Goal: Information Seeking & Learning: Learn about a topic

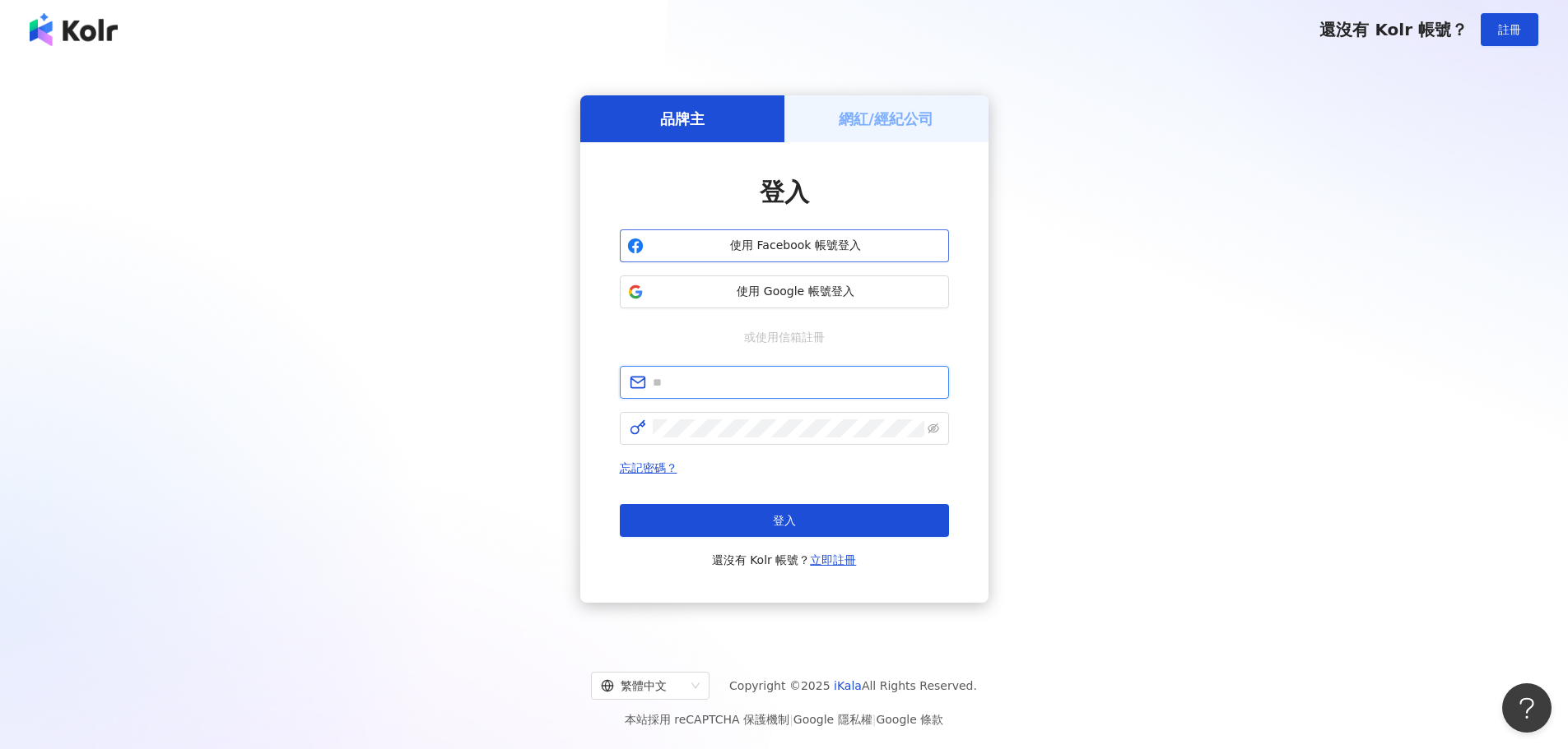
type input "**********"
click at [907, 249] on span "使用 Facebook 帳號登入" at bounding box center [796, 246] width 292 height 16
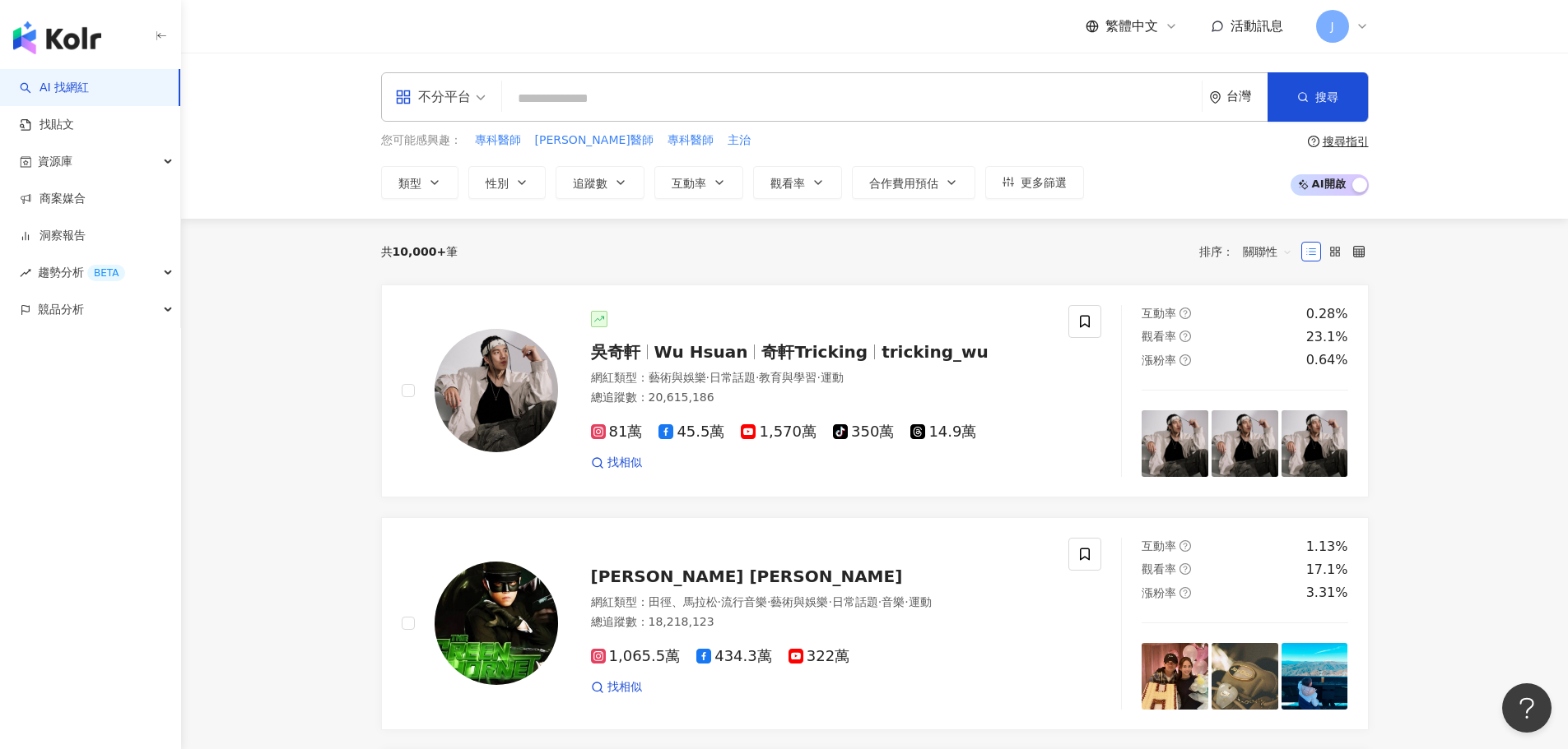
click at [701, 100] on input "search" at bounding box center [851, 99] width 686 height 32
type input "*"
click at [1219, 80] on div "台灣" at bounding box center [1238, 97] width 59 height 48
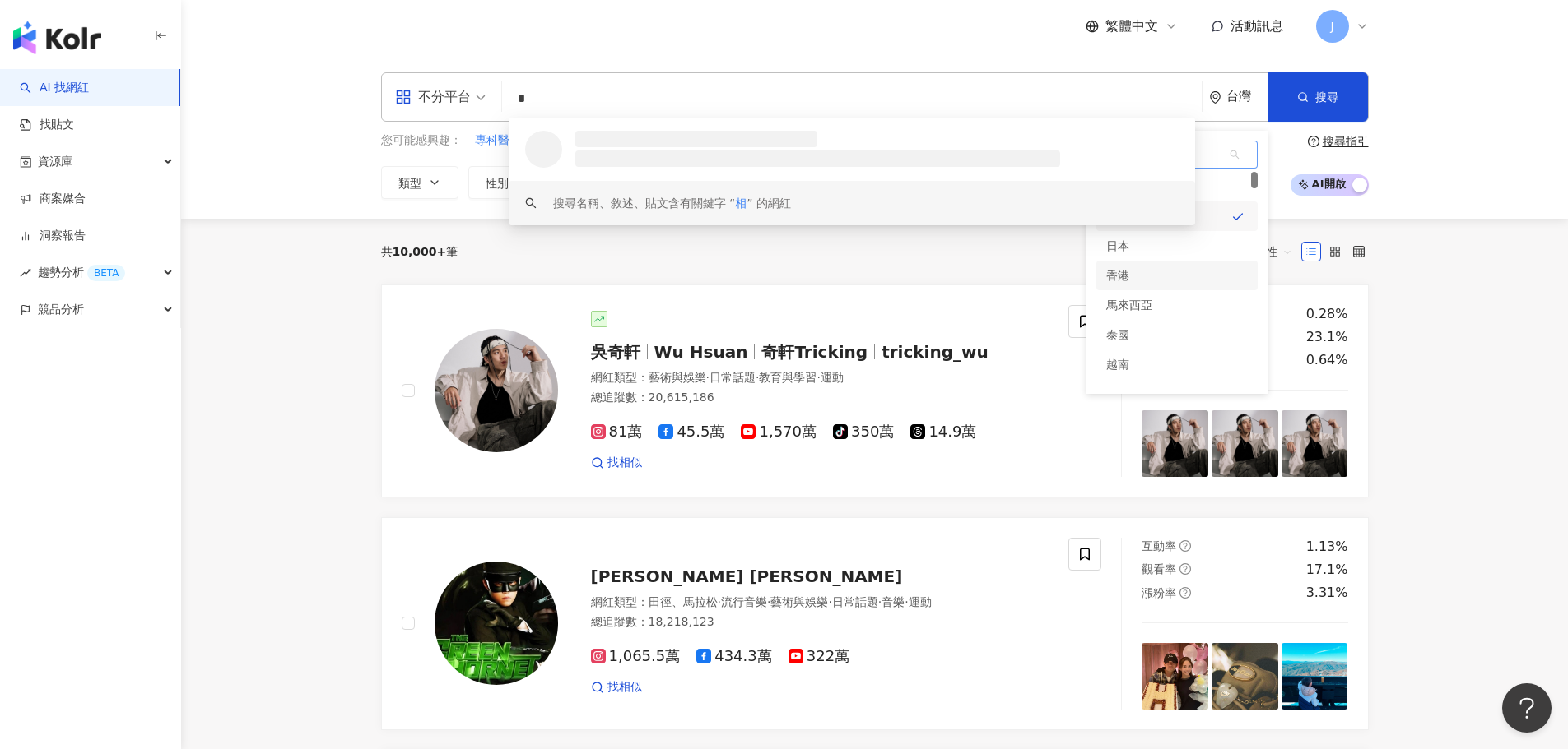
click at [1171, 282] on div "香港" at bounding box center [1177, 275] width 161 height 30
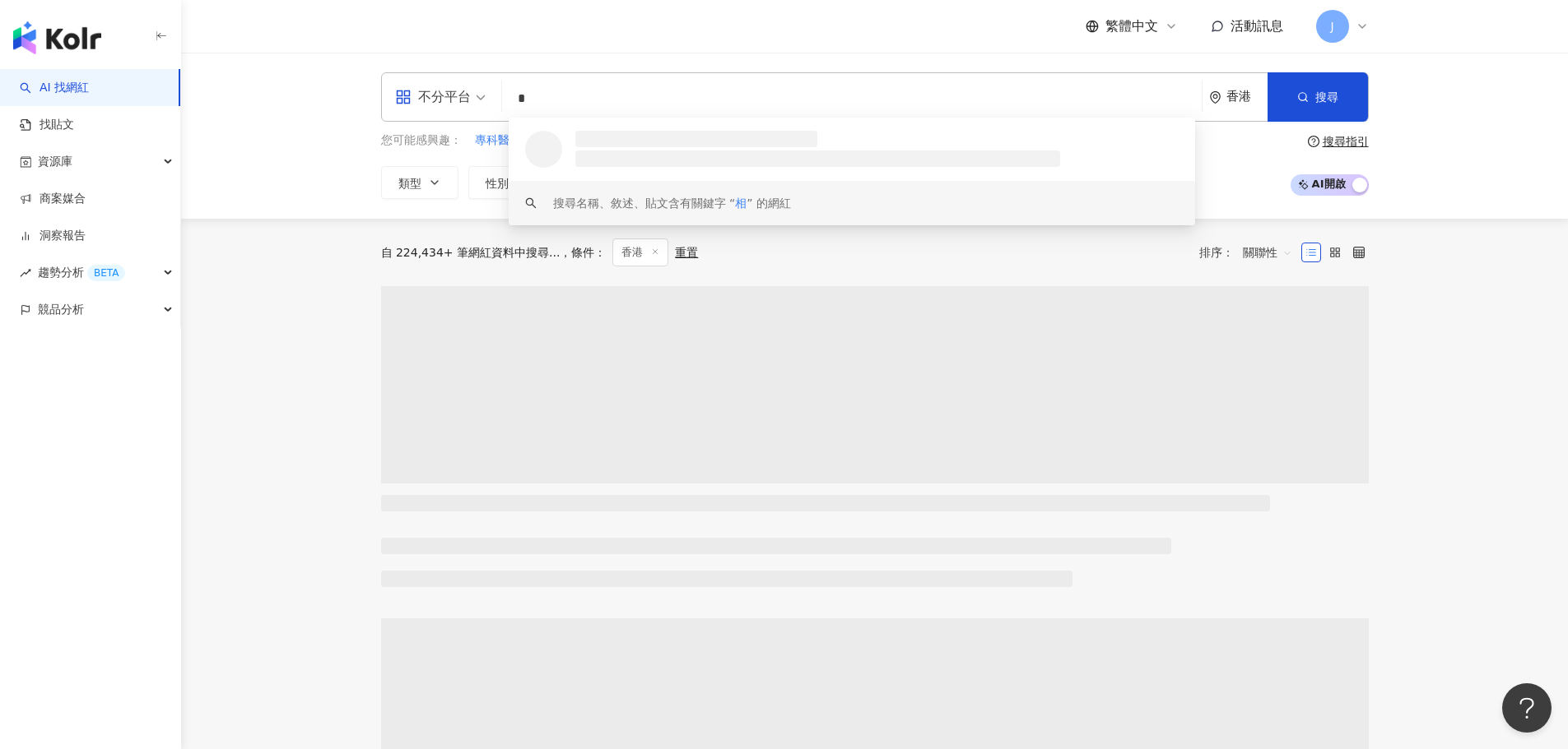
click at [640, 103] on input "*" at bounding box center [851, 99] width 686 height 32
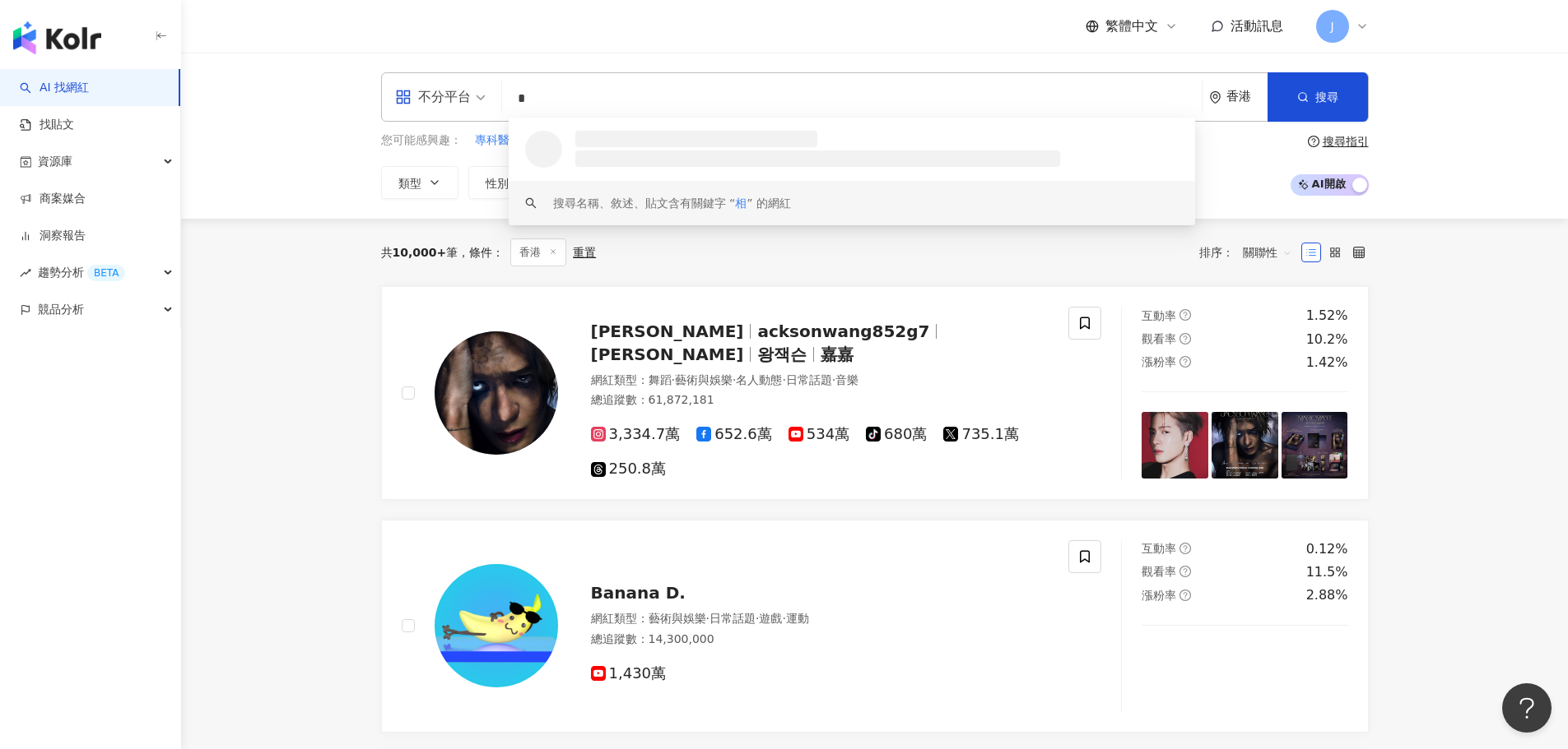
drag, startPoint x: 562, startPoint y: 98, endPoint x: 504, endPoint y: 94, distance: 58.1
click at [504, 94] on div "不分平台 * 香港 搜尋 loading keyword 搜尋名稱、敘述、貼文含有關鍵字 “ 相 ” 的網紅" at bounding box center [874, 96] width 987 height 49
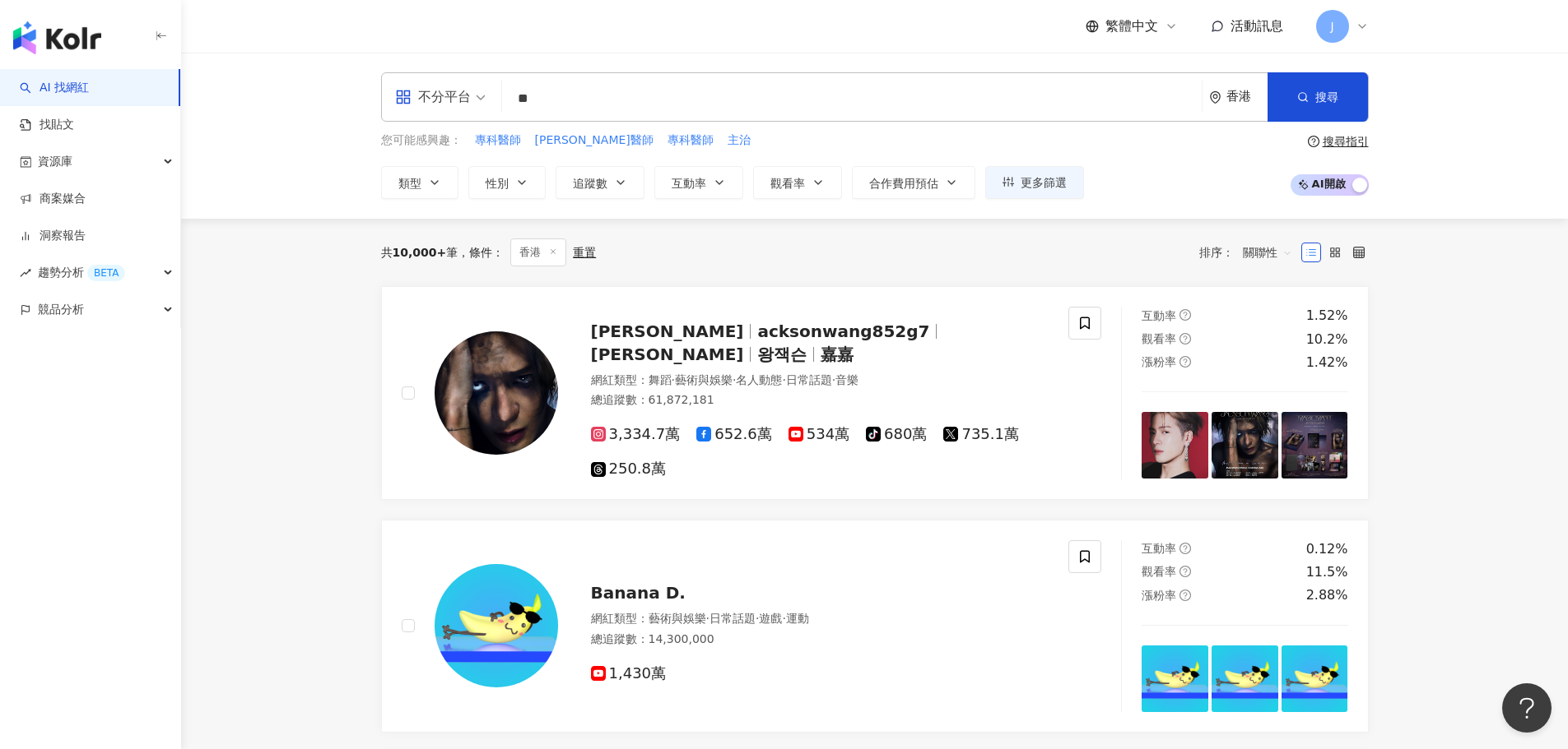
type input "**"
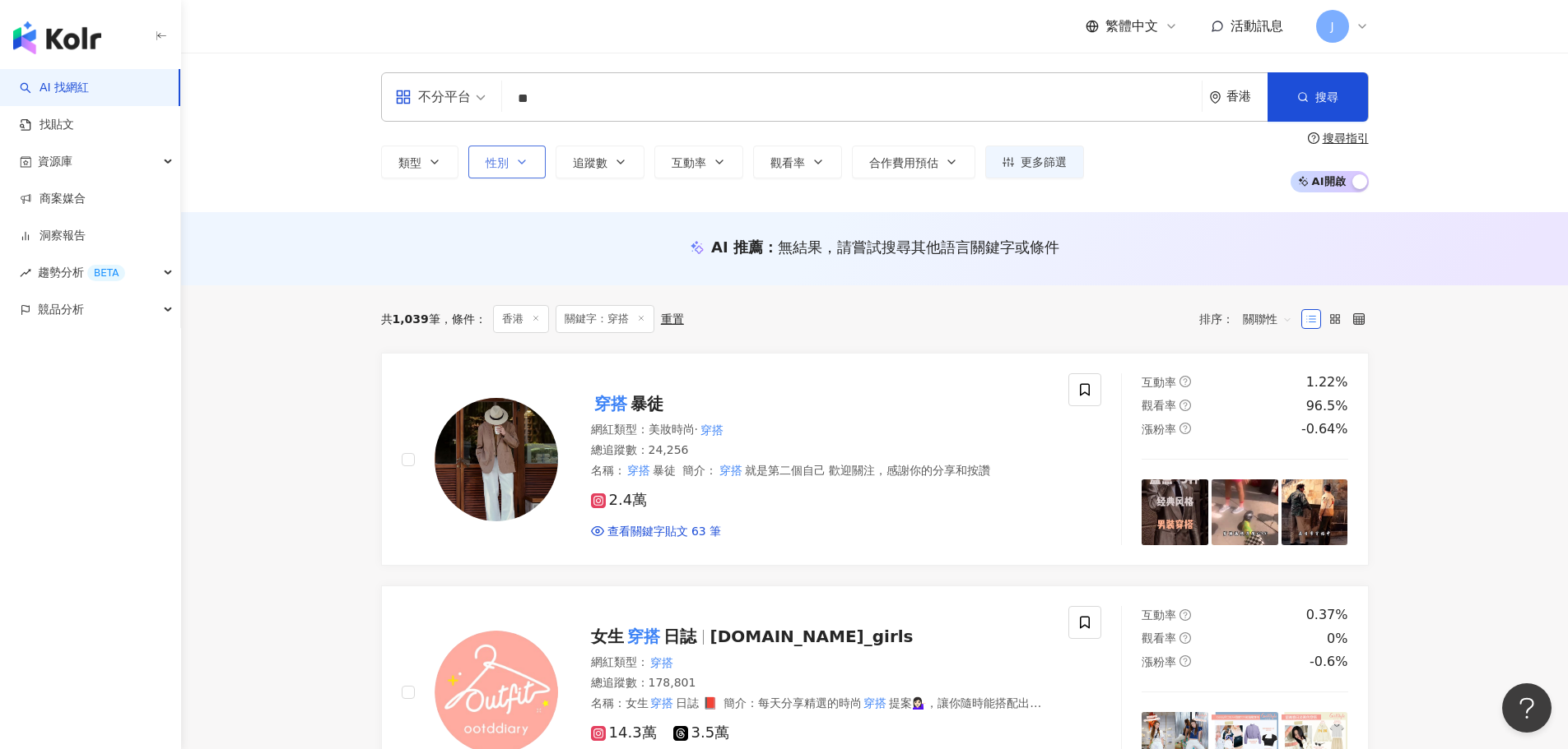
click at [498, 164] on span "性別" at bounding box center [497, 163] width 23 height 13
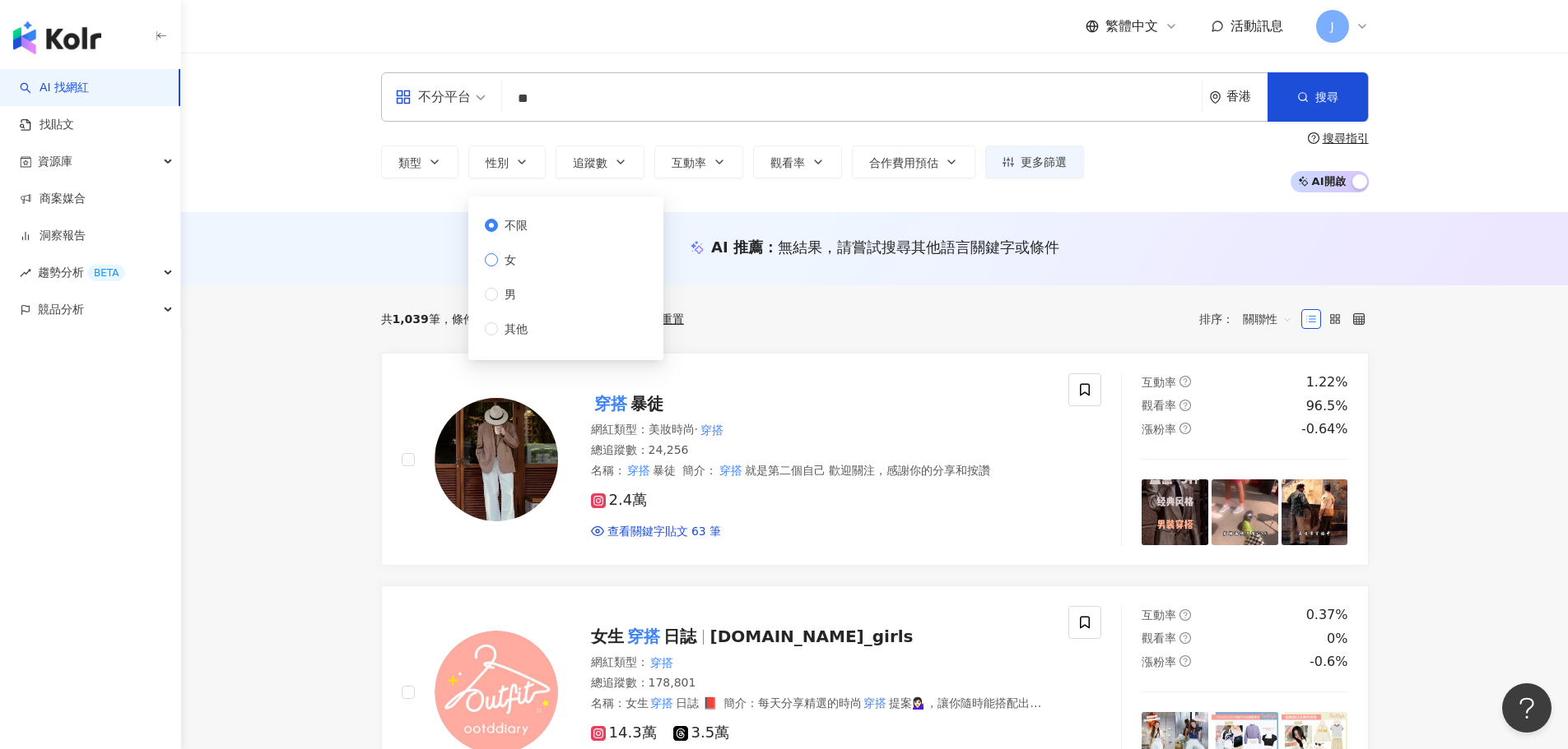
click at [530, 266] on label "女" at bounding box center [509, 260] width 49 height 18
click at [527, 260] on label "女" at bounding box center [509, 260] width 49 height 18
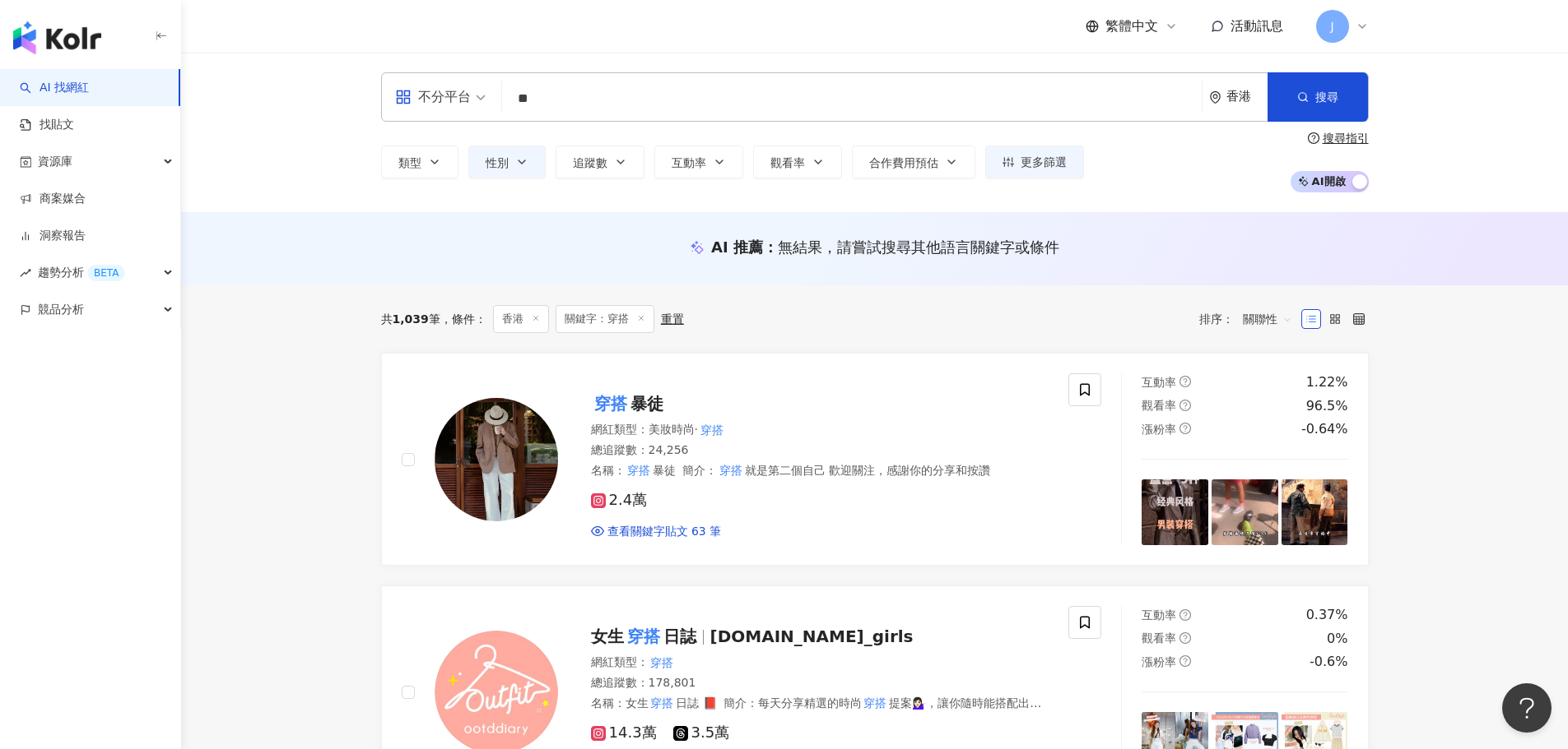
click at [1144, 215] on div "AI 推薦 ： 無結果，請嘗試搜尋其他語言關鍵字或條件" at bounding box center [874, 248] width 1387 height 73
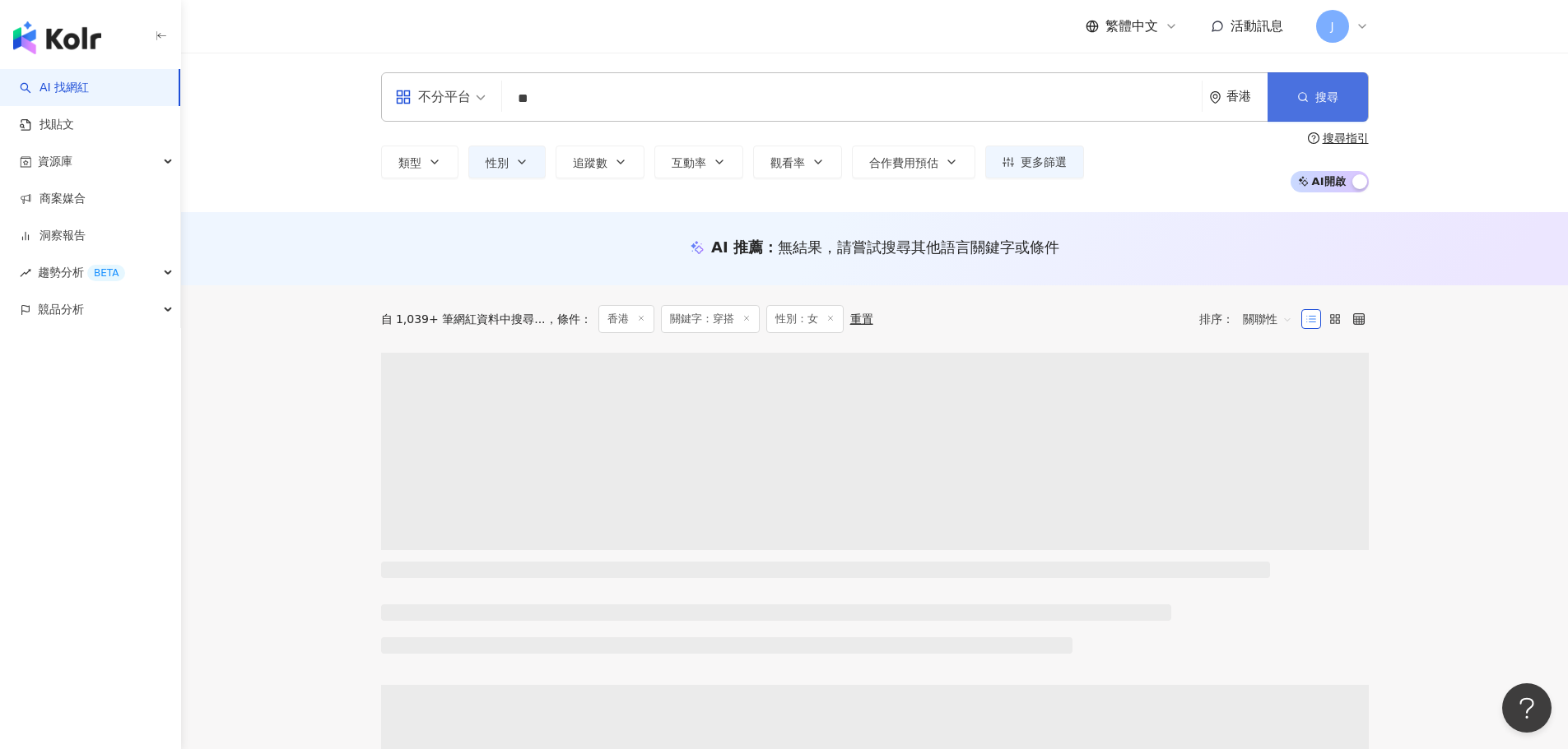
click at [1268, 96] on button "搜尋" at bounding box center [1318, 96] width 101 height 49
click at [1300, 96] on icon "button" at bounding box center [1303, 97] width 12 height 12
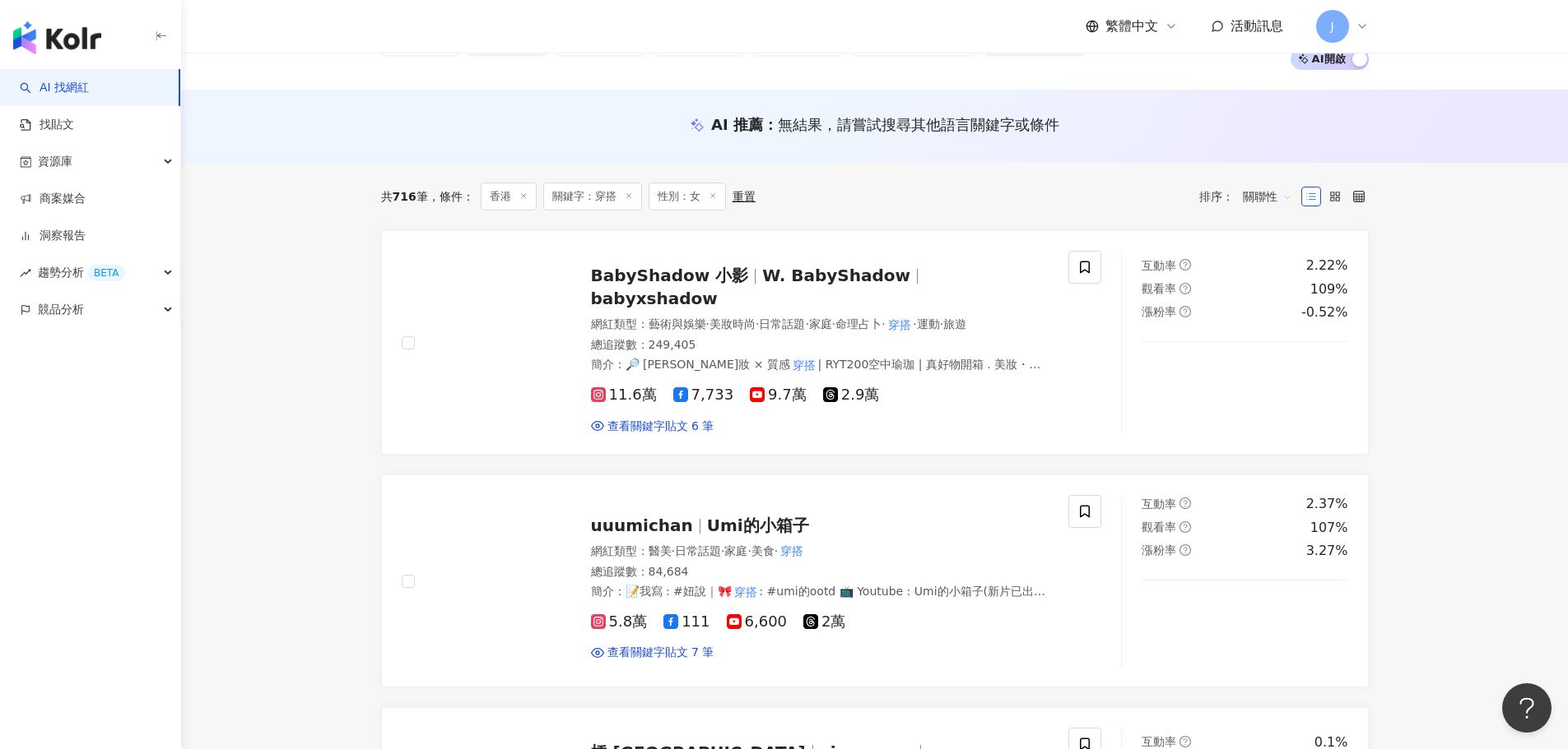
scroll to position [165, 0]
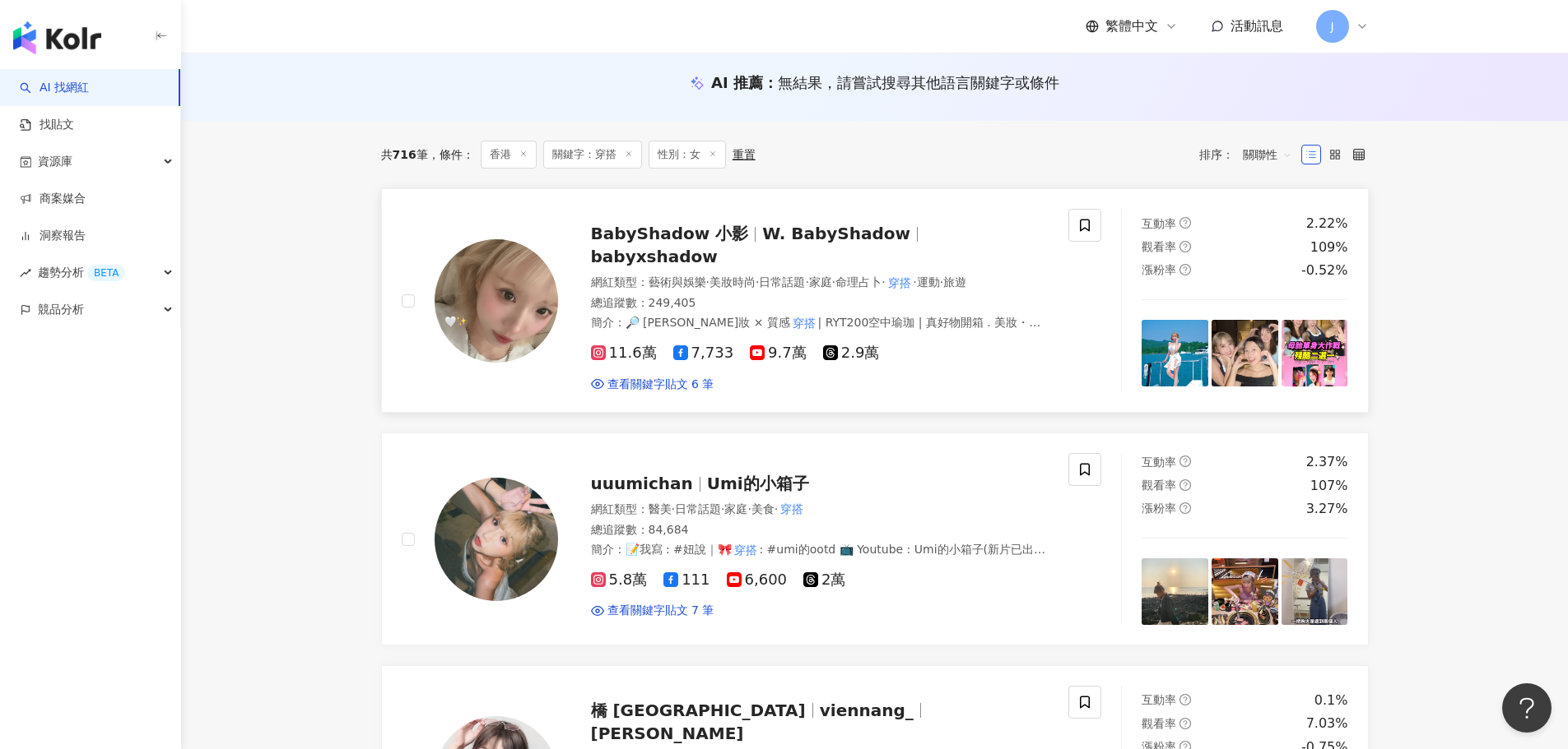
click at [861, 237] on span "W. BabyShadow" at bounding box center [836, 233] width 148 height 20
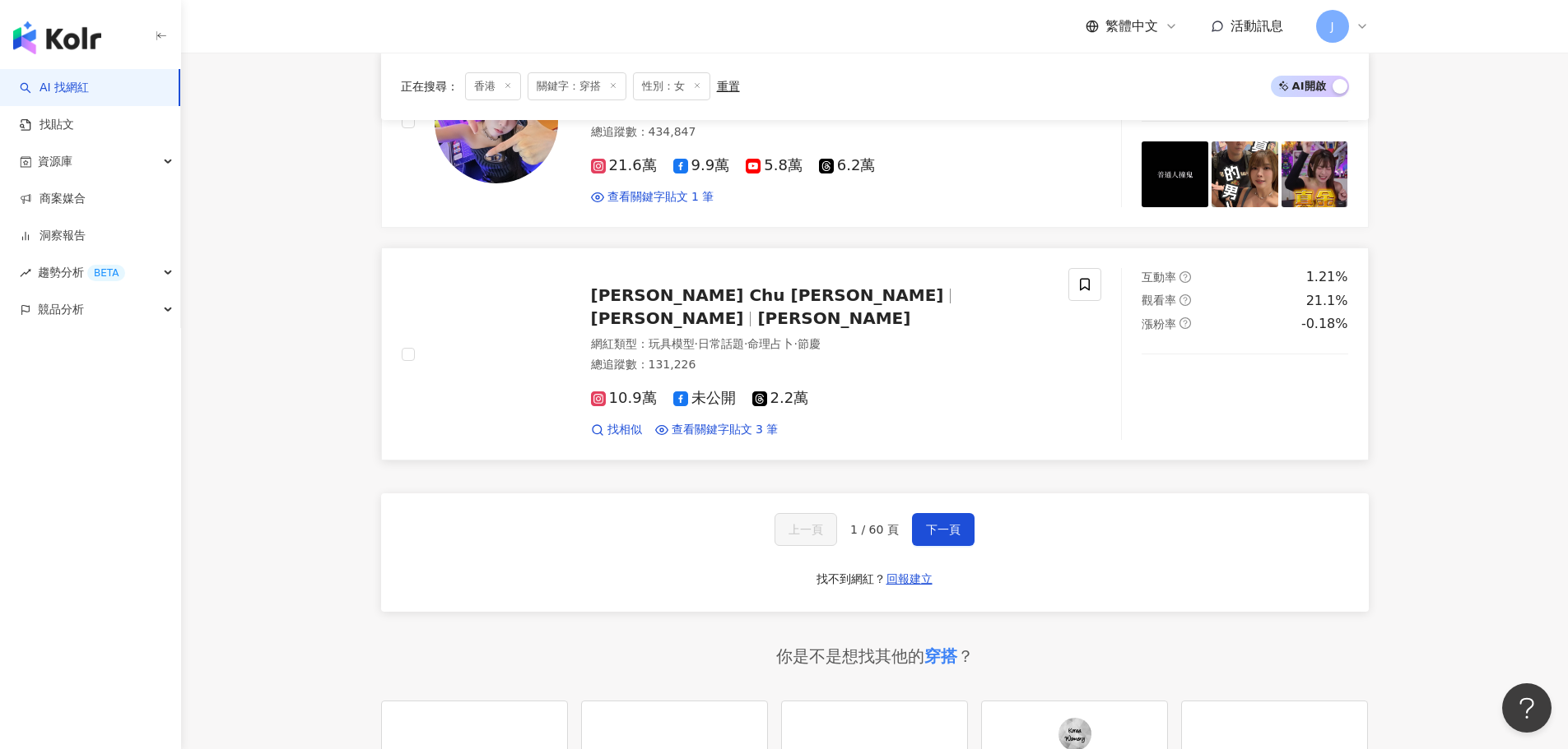
scroll to position [2633, 0]
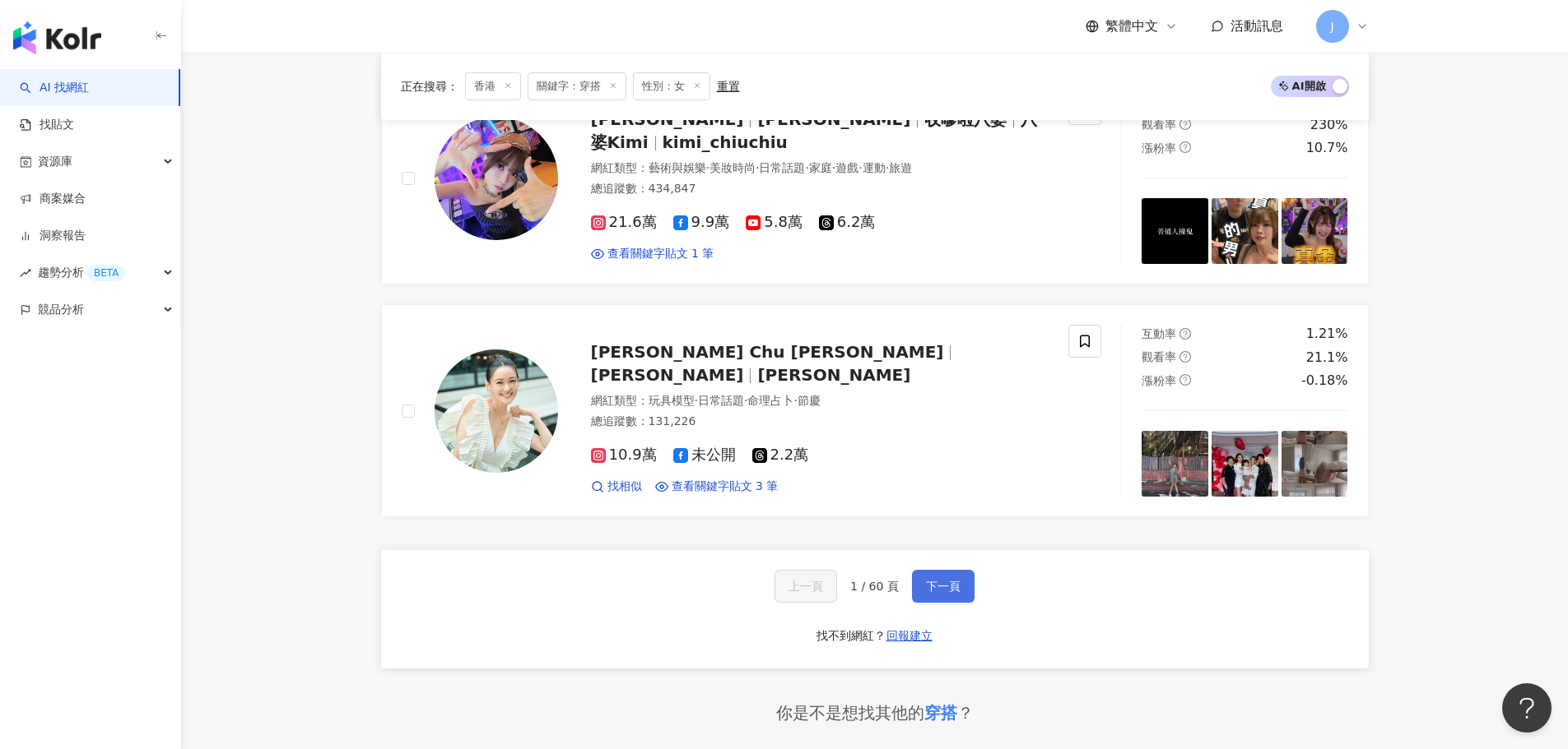
click at [926, 580] on span "下一頁" at bounding box center [943, 587] width 35 height 13
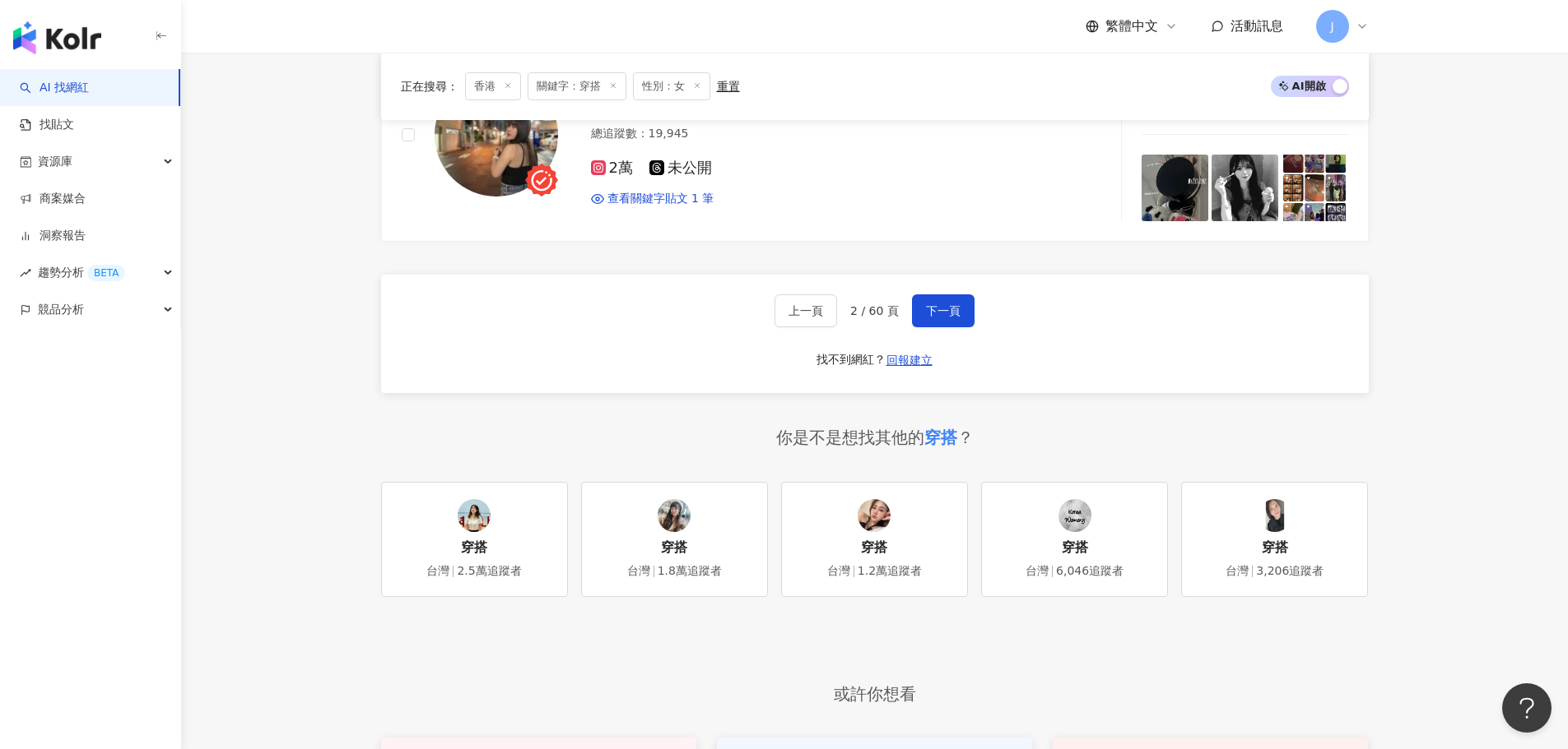
scroll to position [2879, 0]
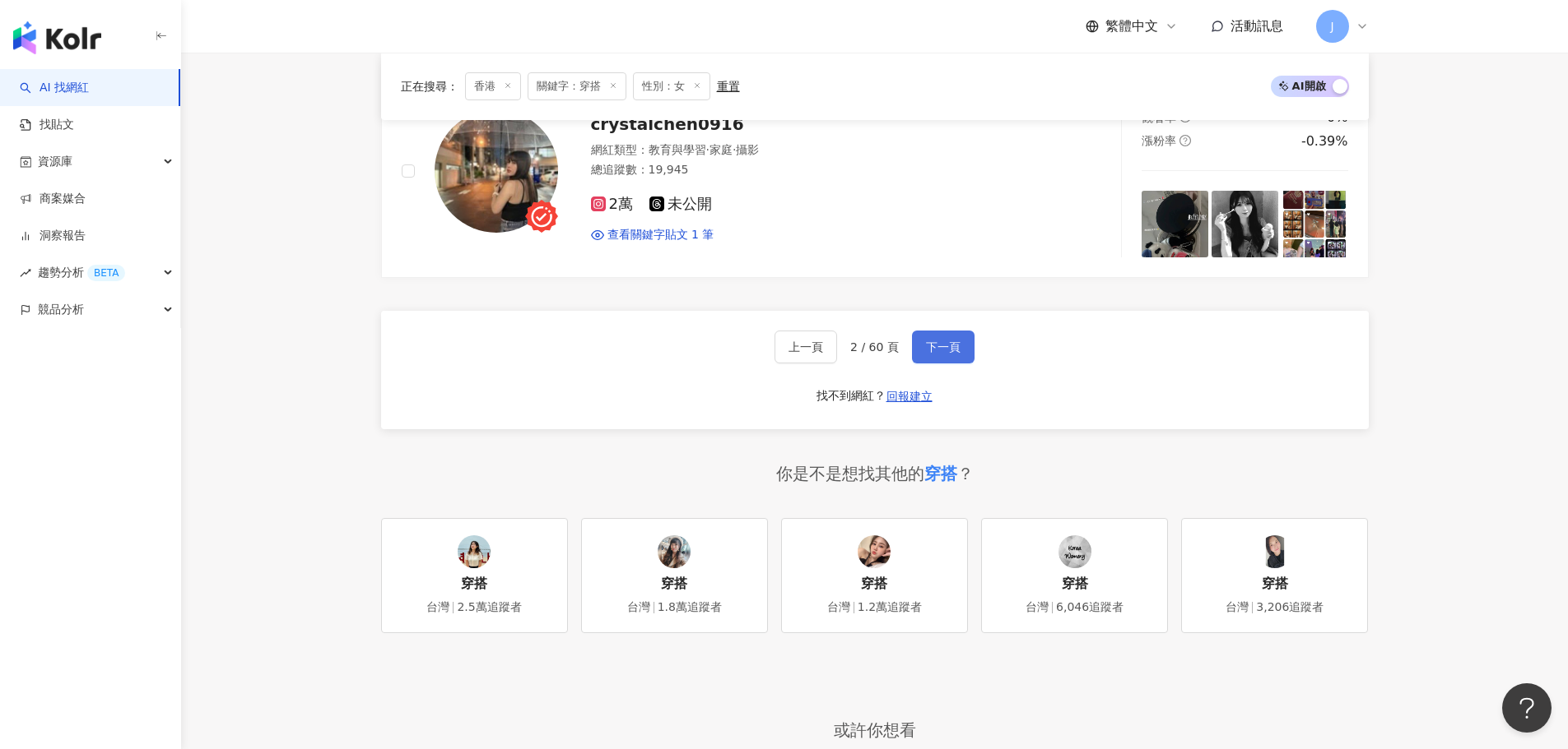
click at [918, 336] on button "下一頁" at bounding box center [942, 347] width 62 height 33
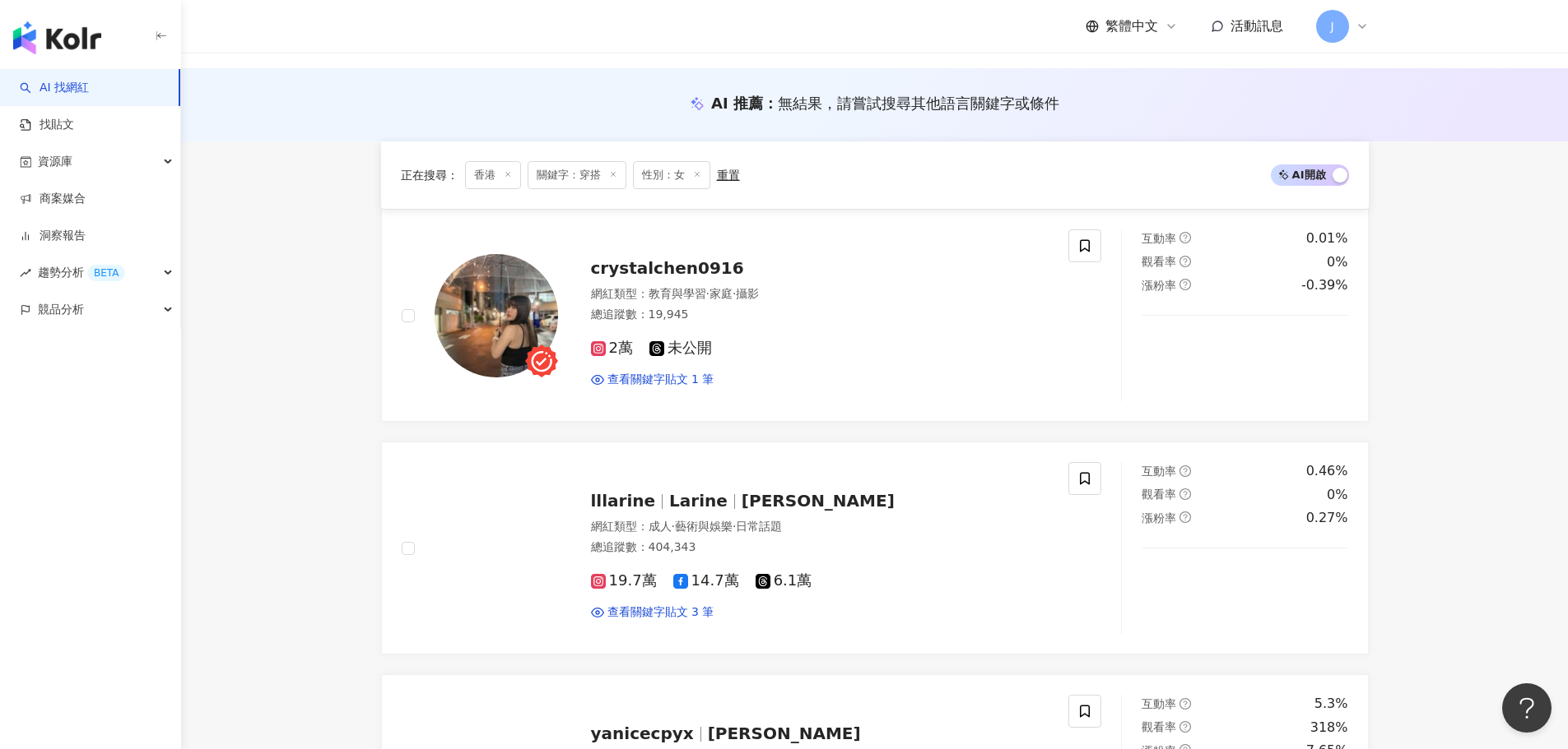
scroll to position [473, 0]
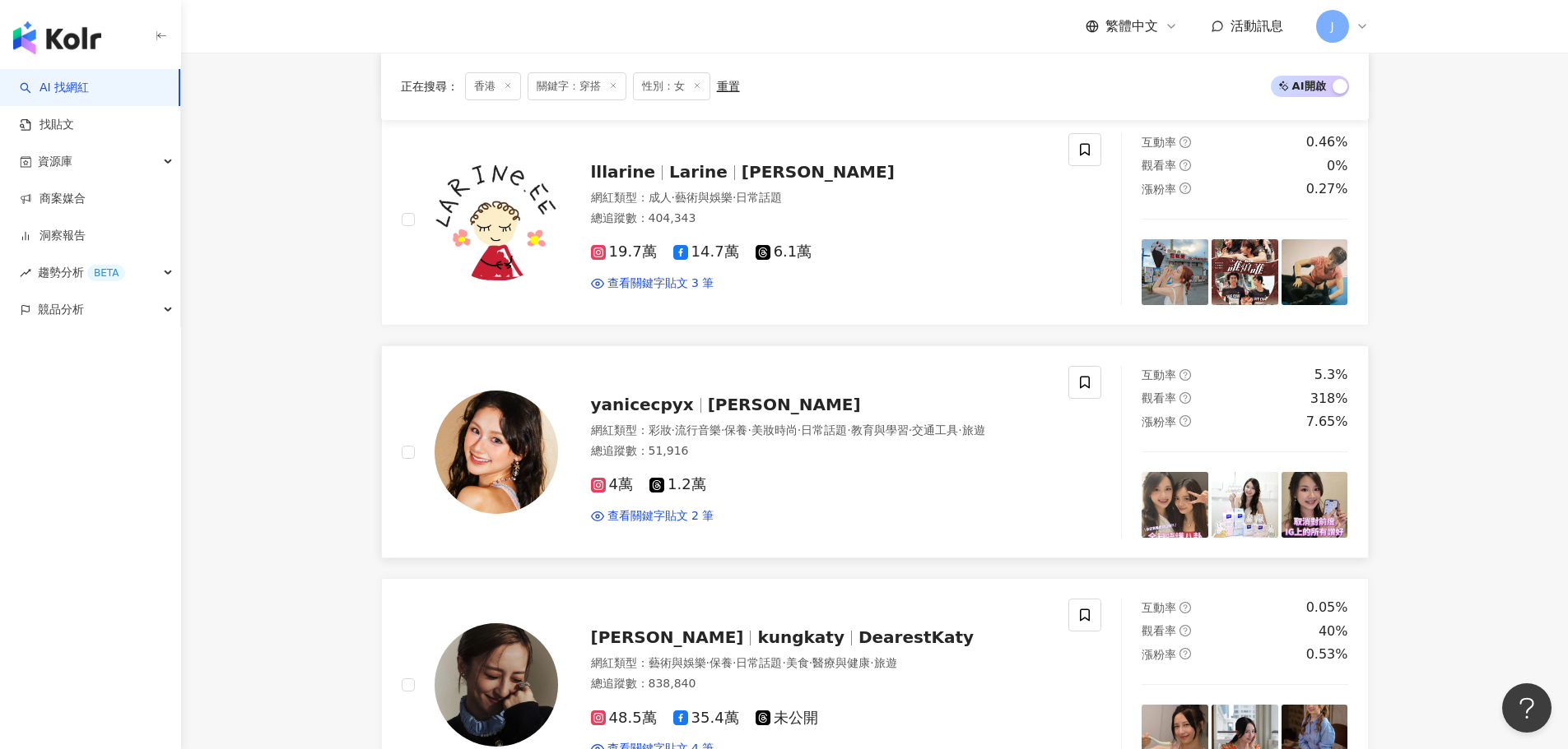
click at [775, 399] on span "yanice chan" at bounding box center [785, 405] width 154 height 20
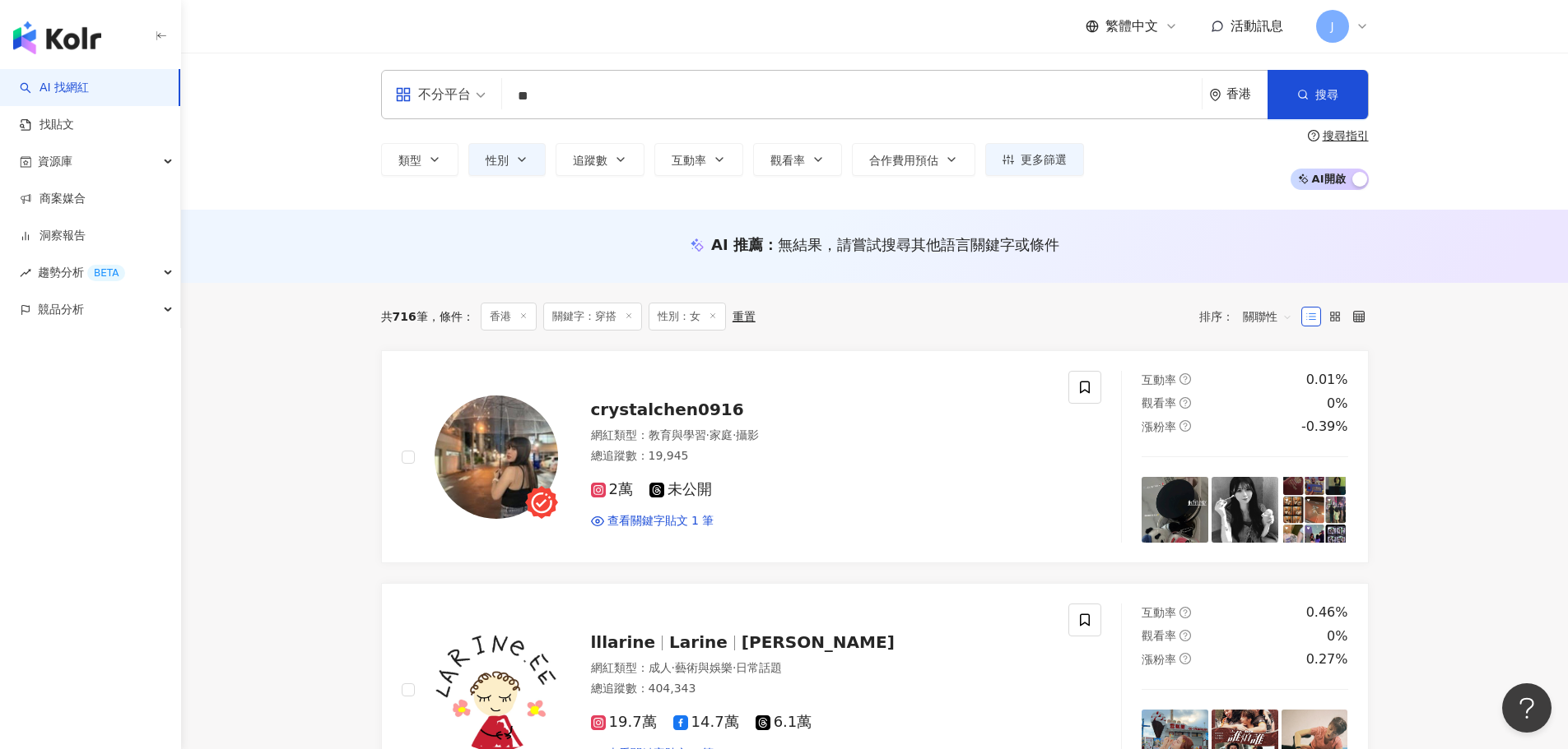
scroll to position [0, 0]
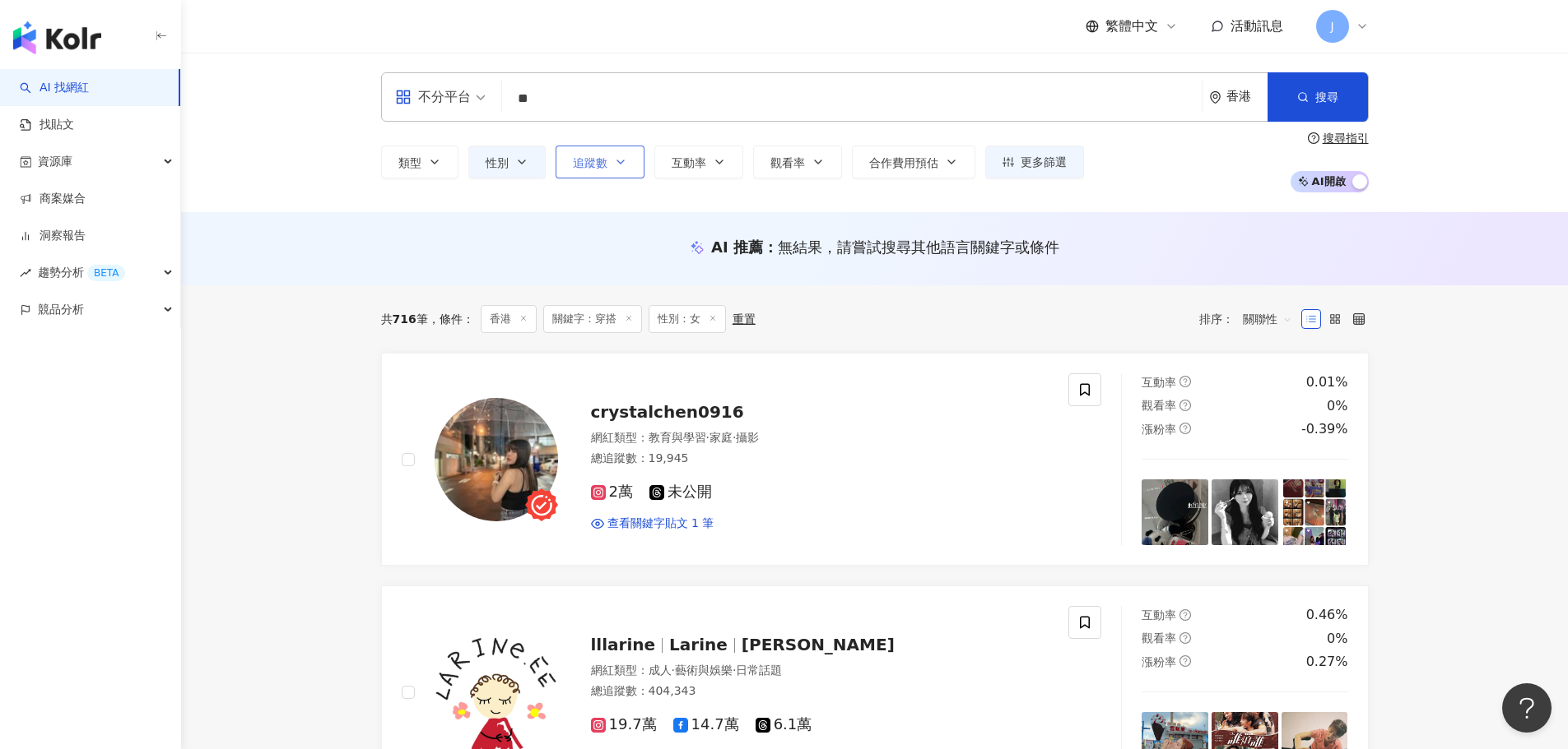
click at [589, 175] on button "追蹤數" at bounding box center [600, 162] width 89 height 33
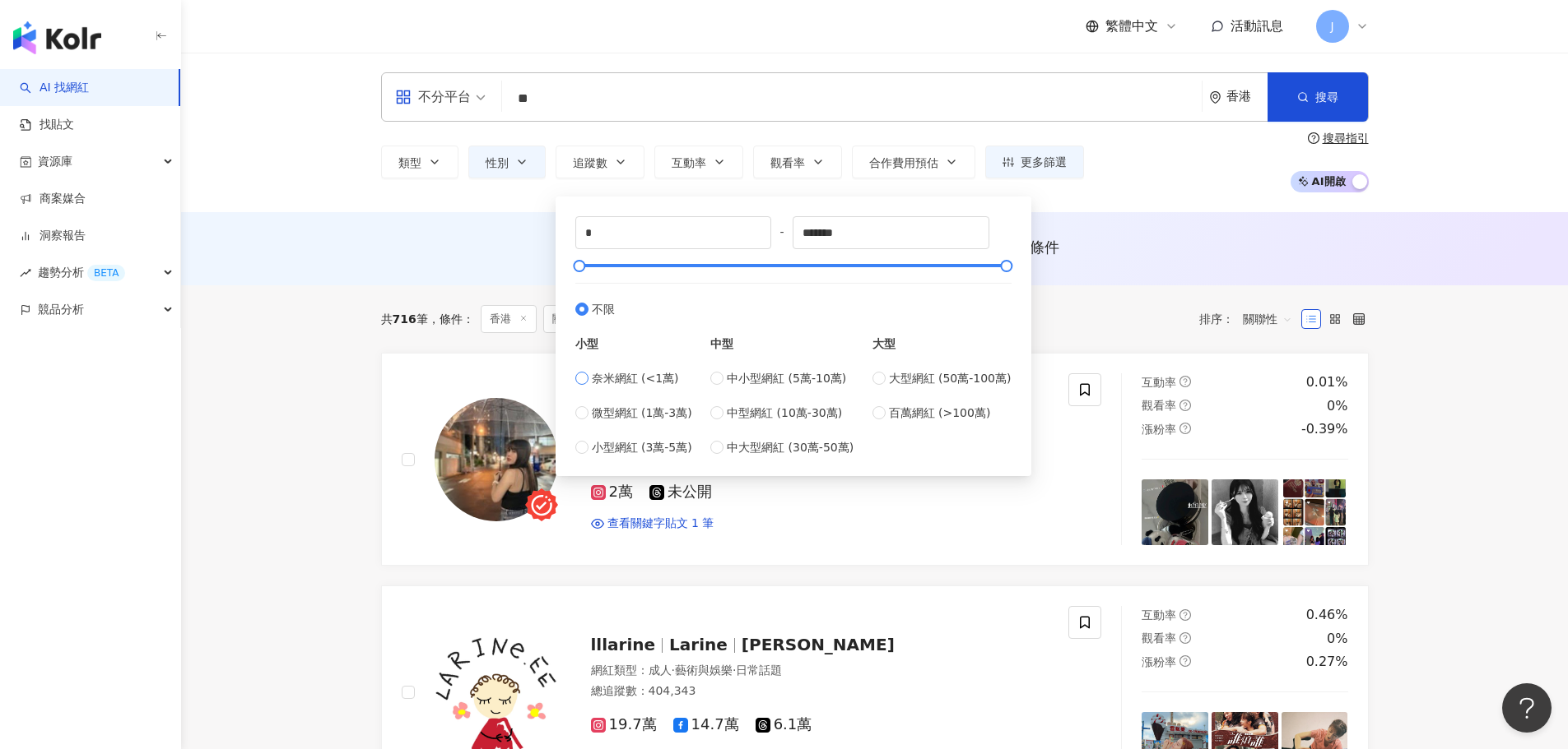
click at [620, 380] on span "奈米網紅 (<1萬)" at bounding box center [635, 378] width 87 height 18
type input "****"
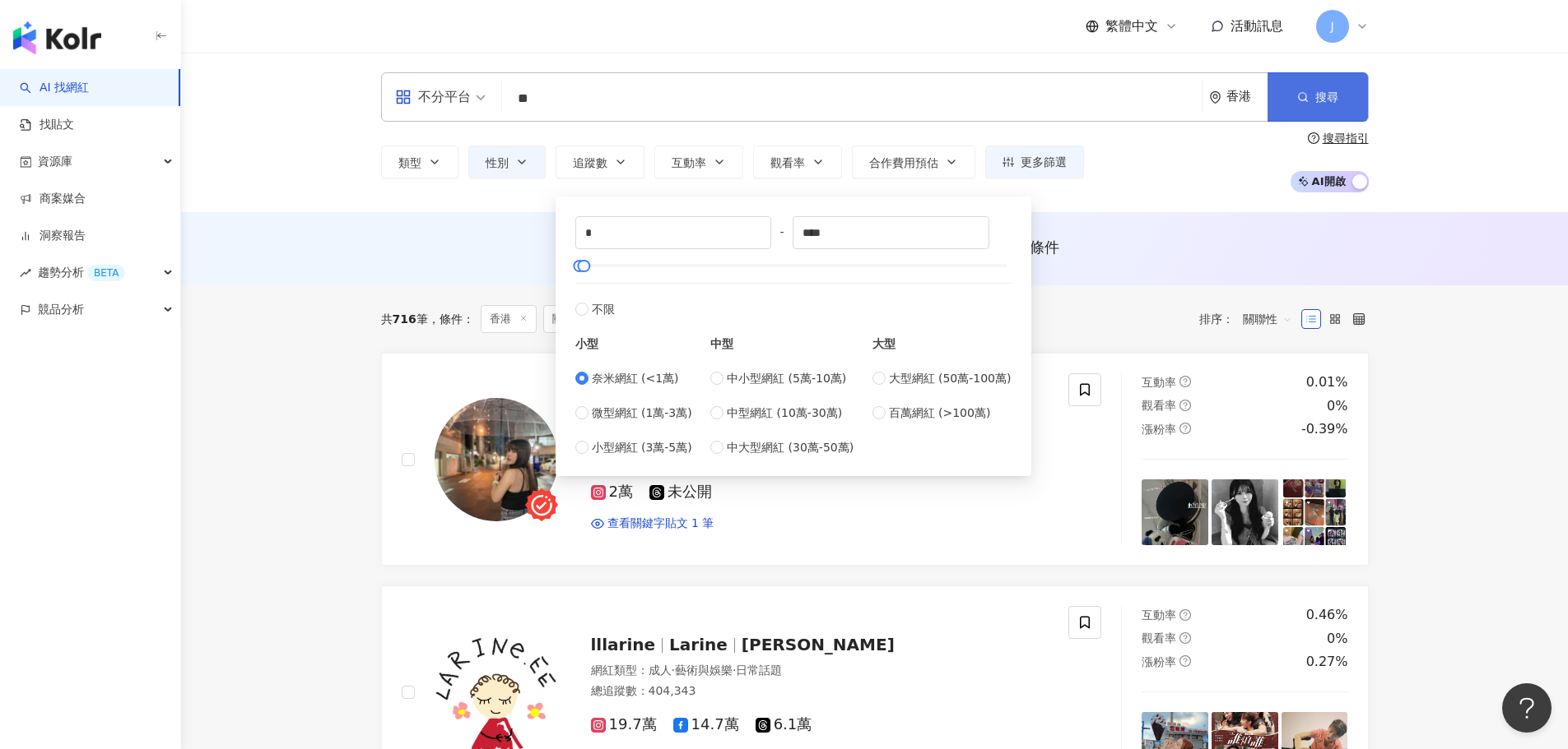
click at [1311, 113] on button "搜尋" at bounding box center [1318, 96] width 101 height 49
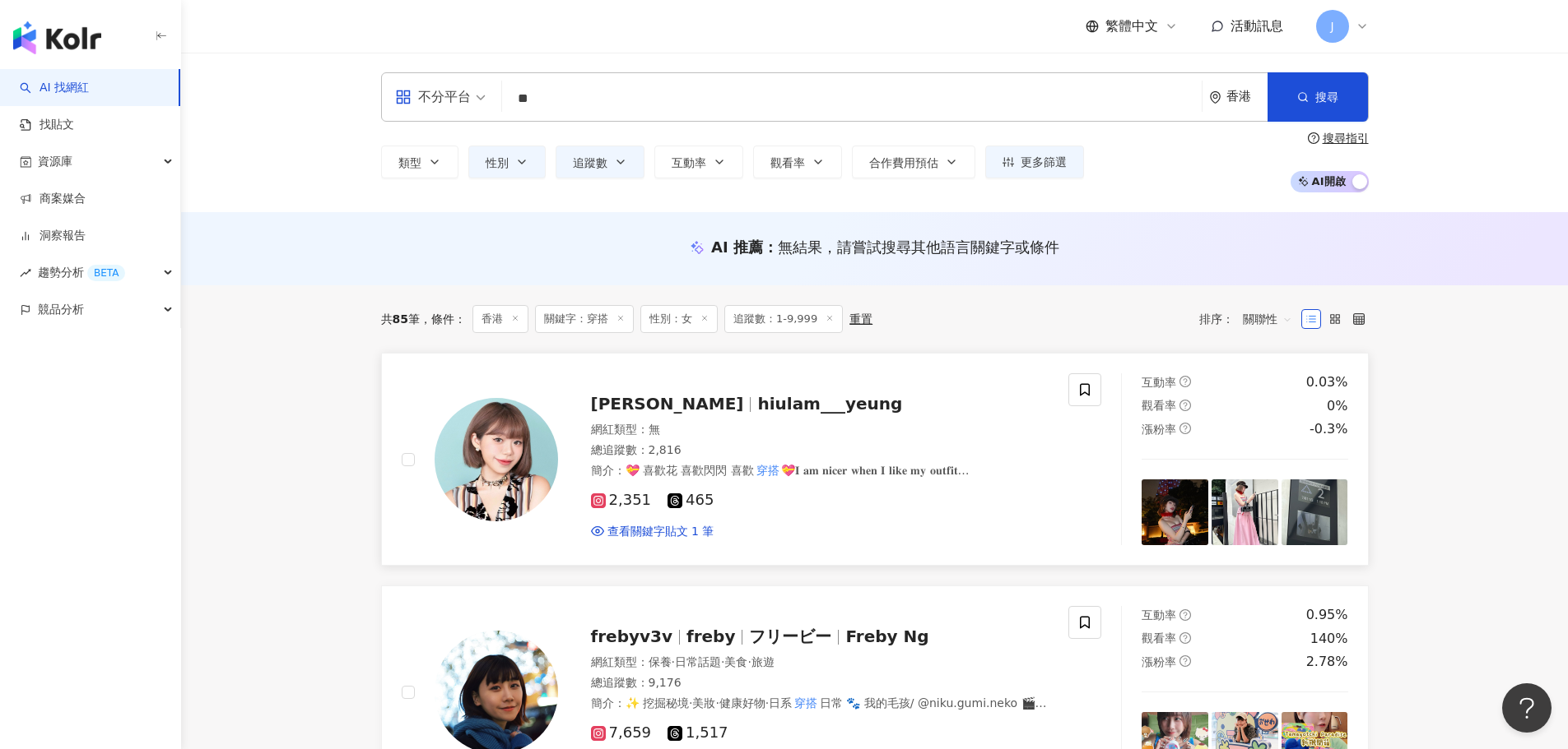
click at [757, 411] on span "hiulam___yeung" at bounding box center [829, 404] width 145 height 20
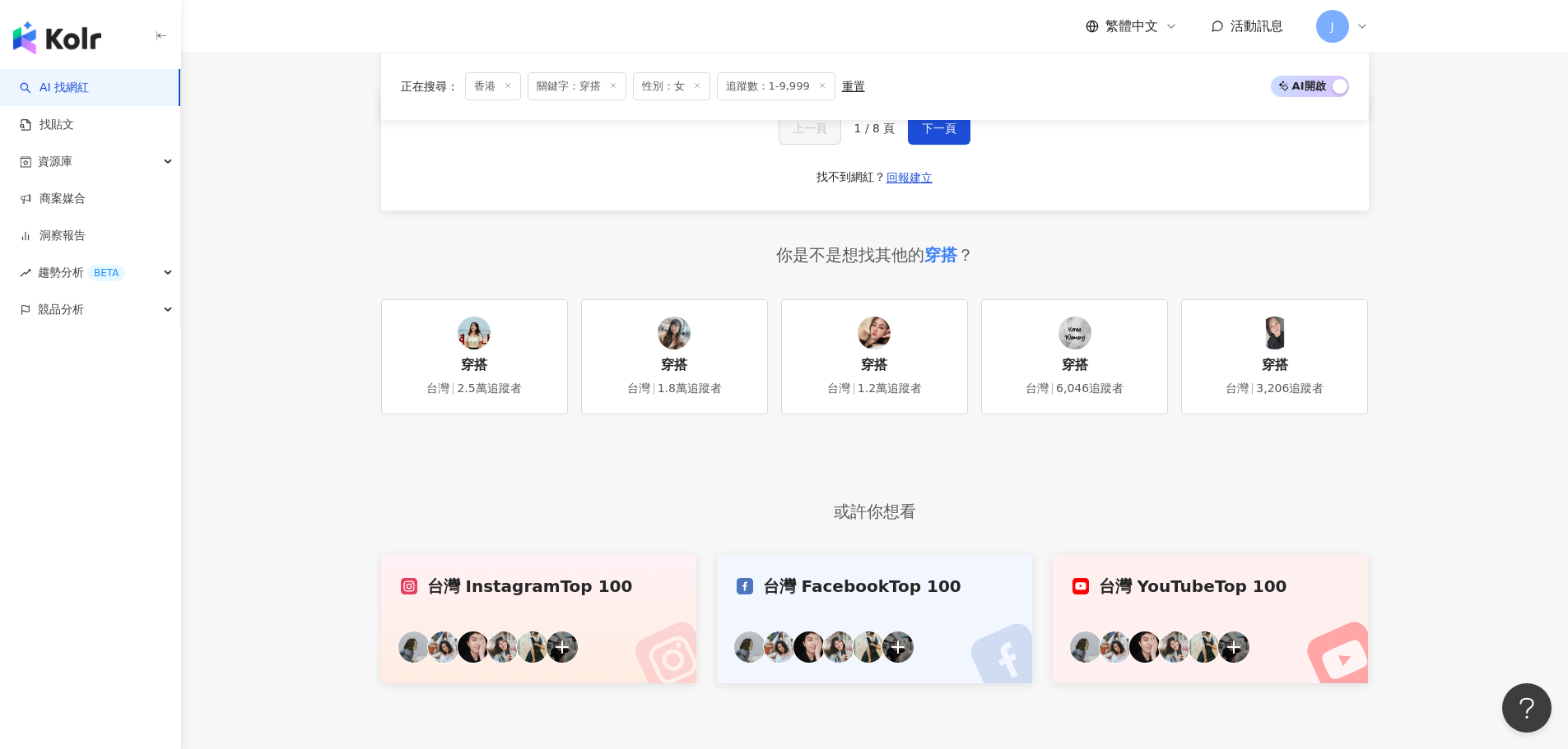
scroll to position [2961, 0]
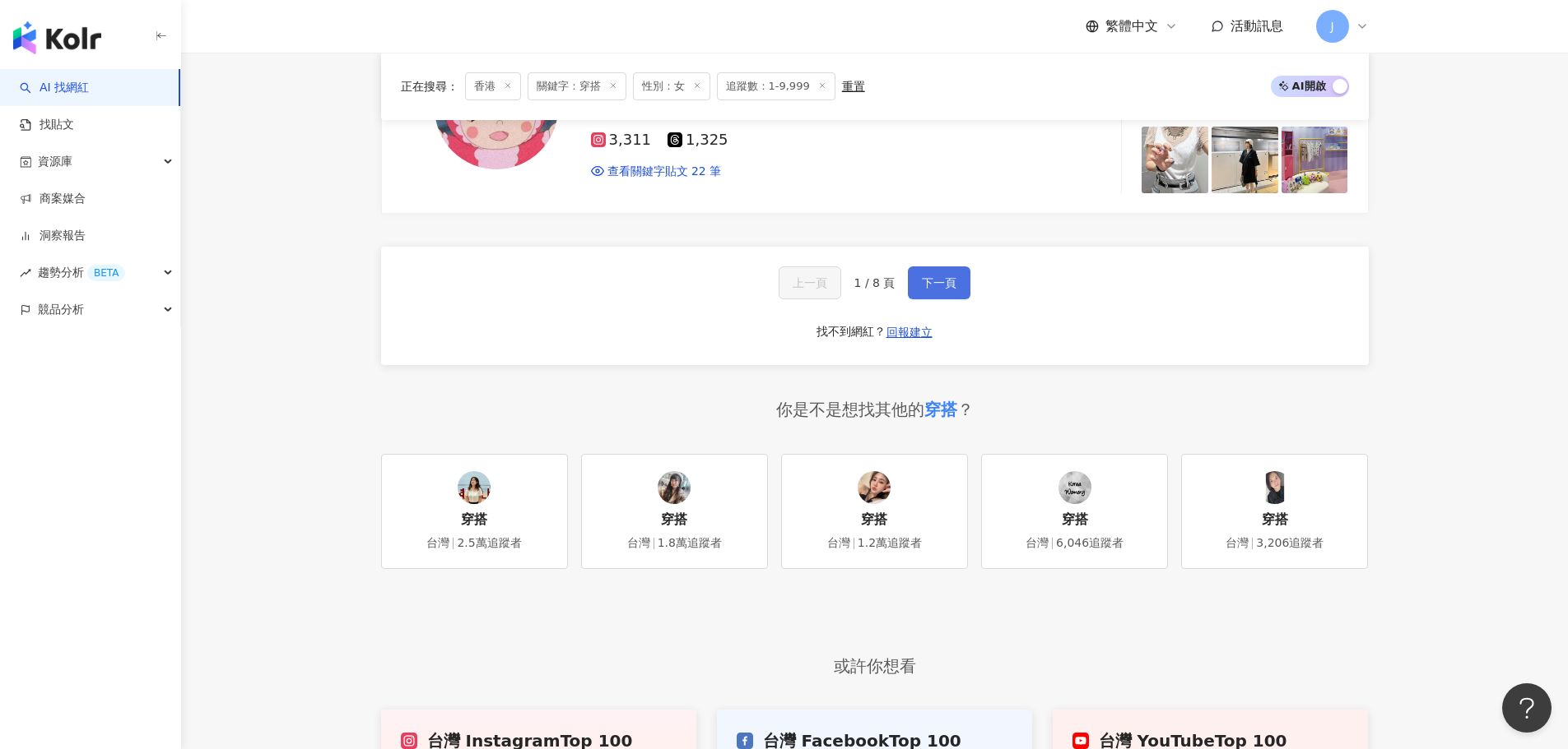
click at [946, 288] on span "下一頁" at bounding box center [939, 283] width 35 height 13
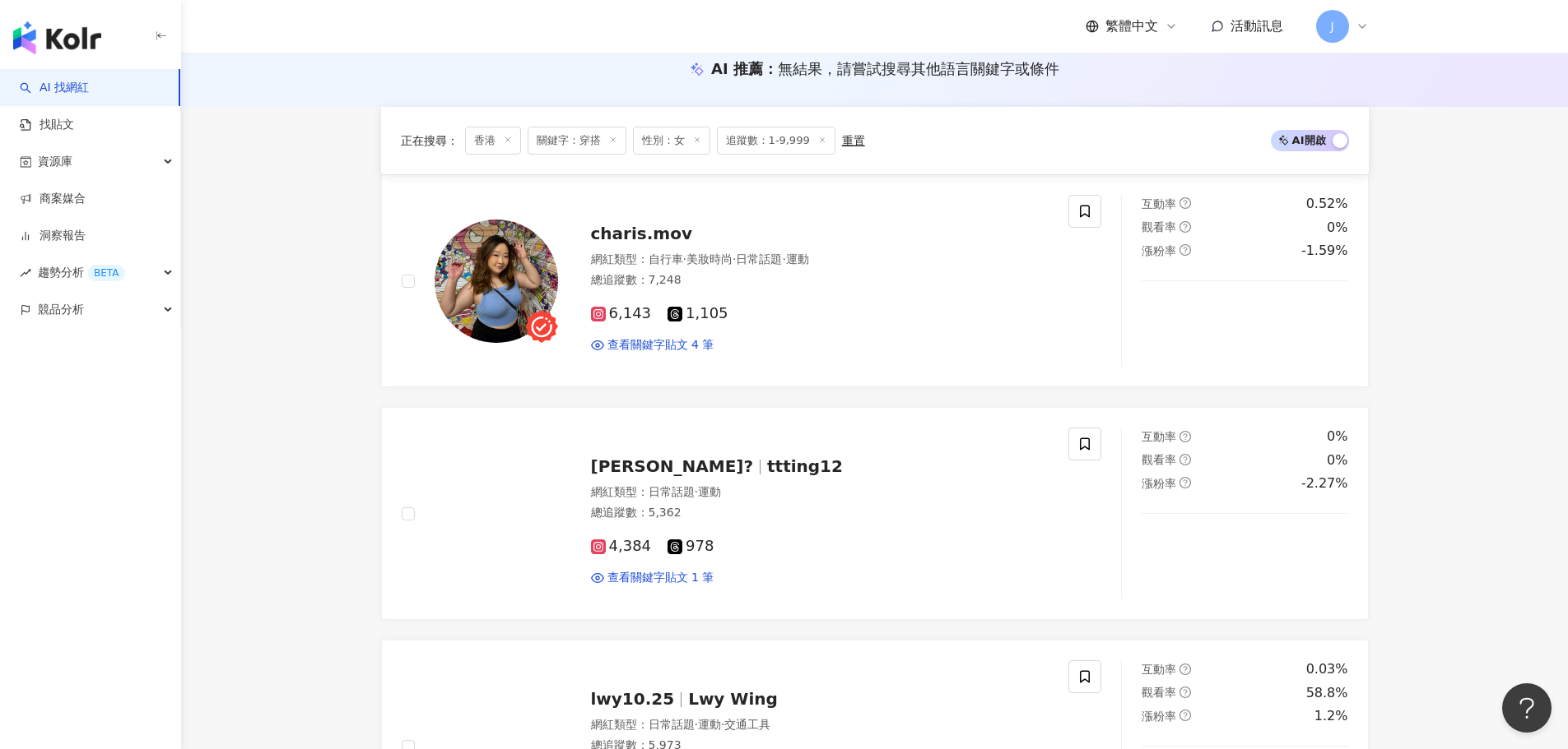
scroll to position [0, 0]
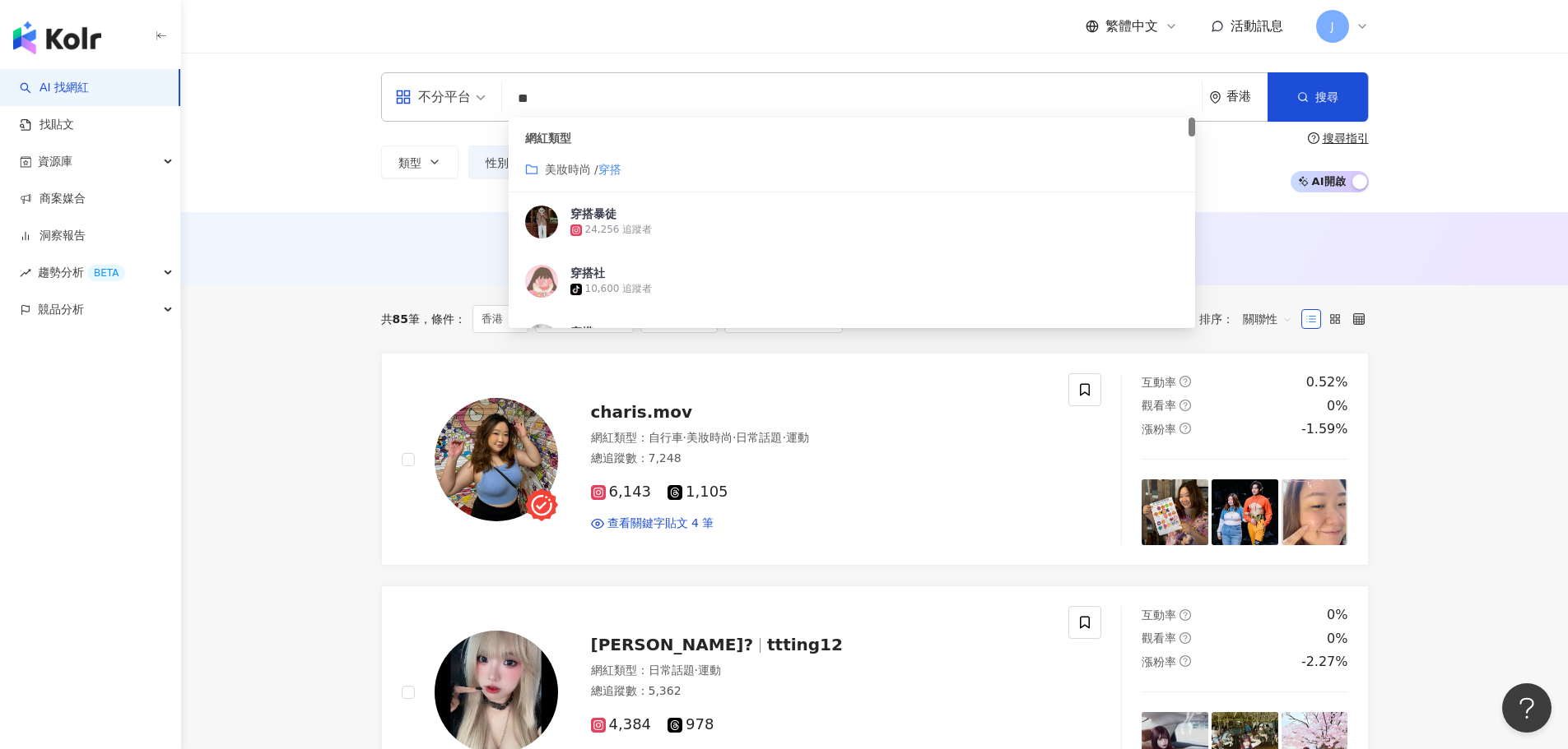
drag, startPoint x: 623, startPoint y: 110, endPoint x: 519, endPoint y: 114, distance: 104.1
click at [523, 114] on input "**" at bounding box center [851, 99] width 686 height 32
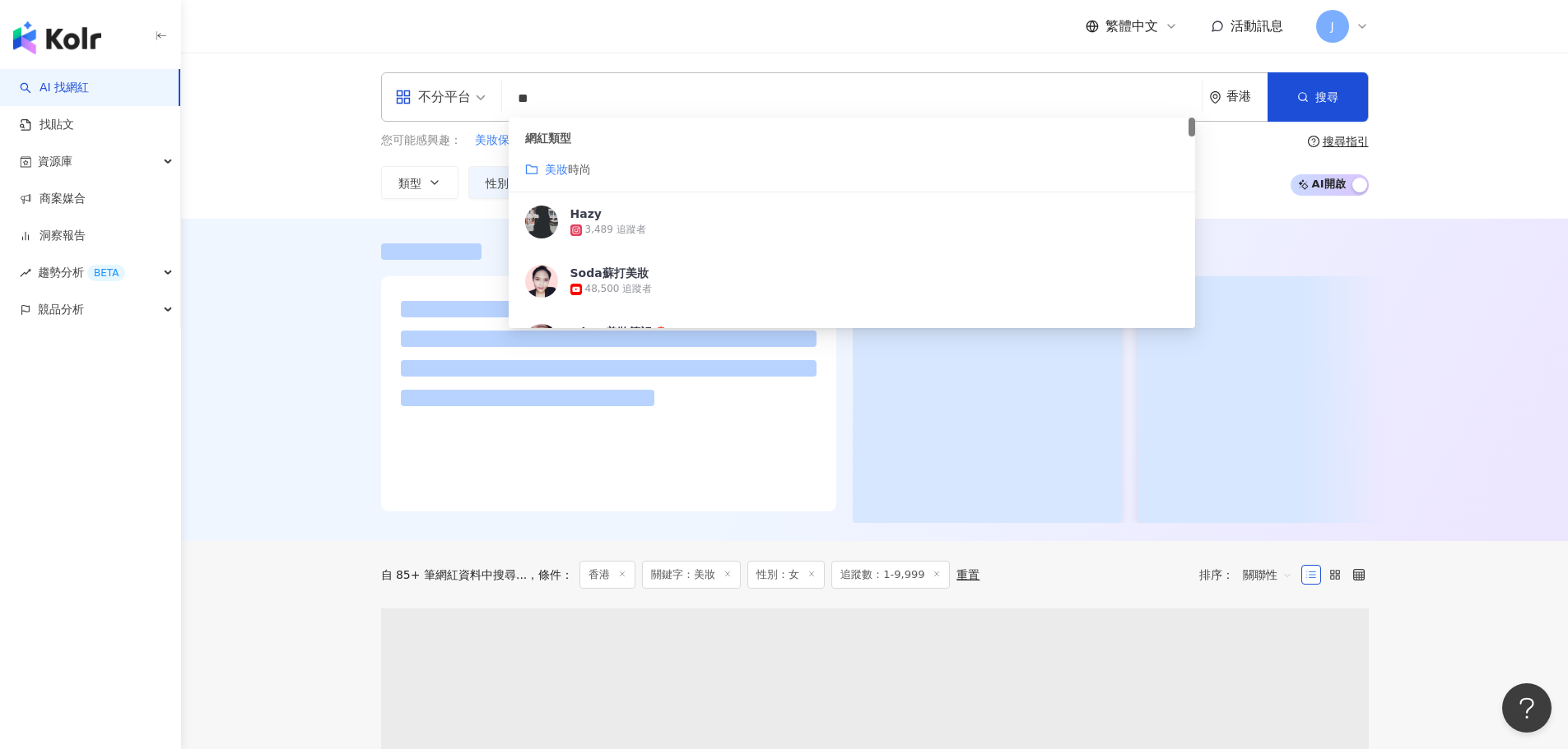
type input "**"
click at [1510, 178] on div "不分平台 ** 香港 搜尋 customizedTag 網紅類型 美妝 時尚 Hazy 3,489 追蹤者 Soda蘇打美妝 48,500 追蹤者 Mina …" at bounding box center [874, 135] width 1387 height 166
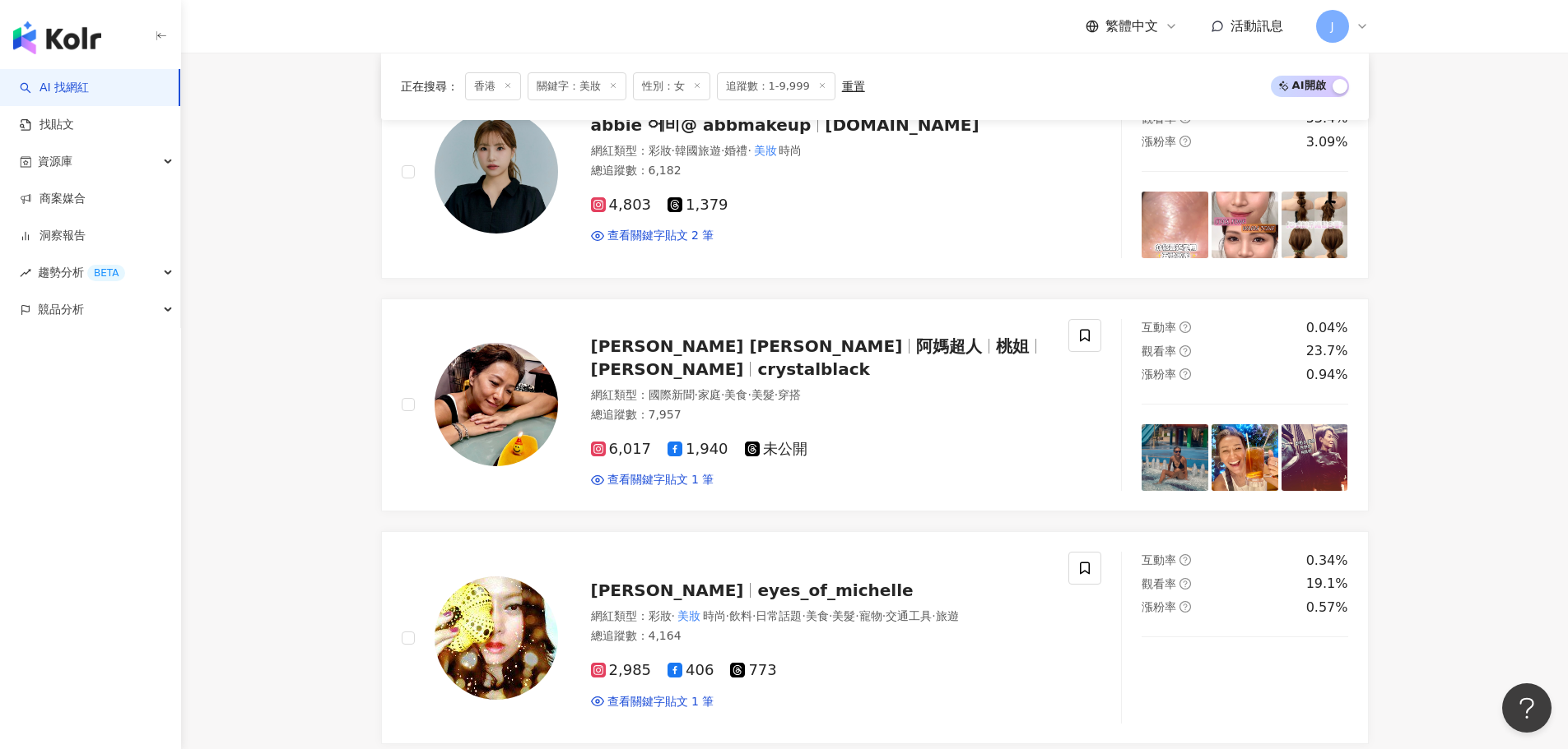
scroll to position [586, 0]
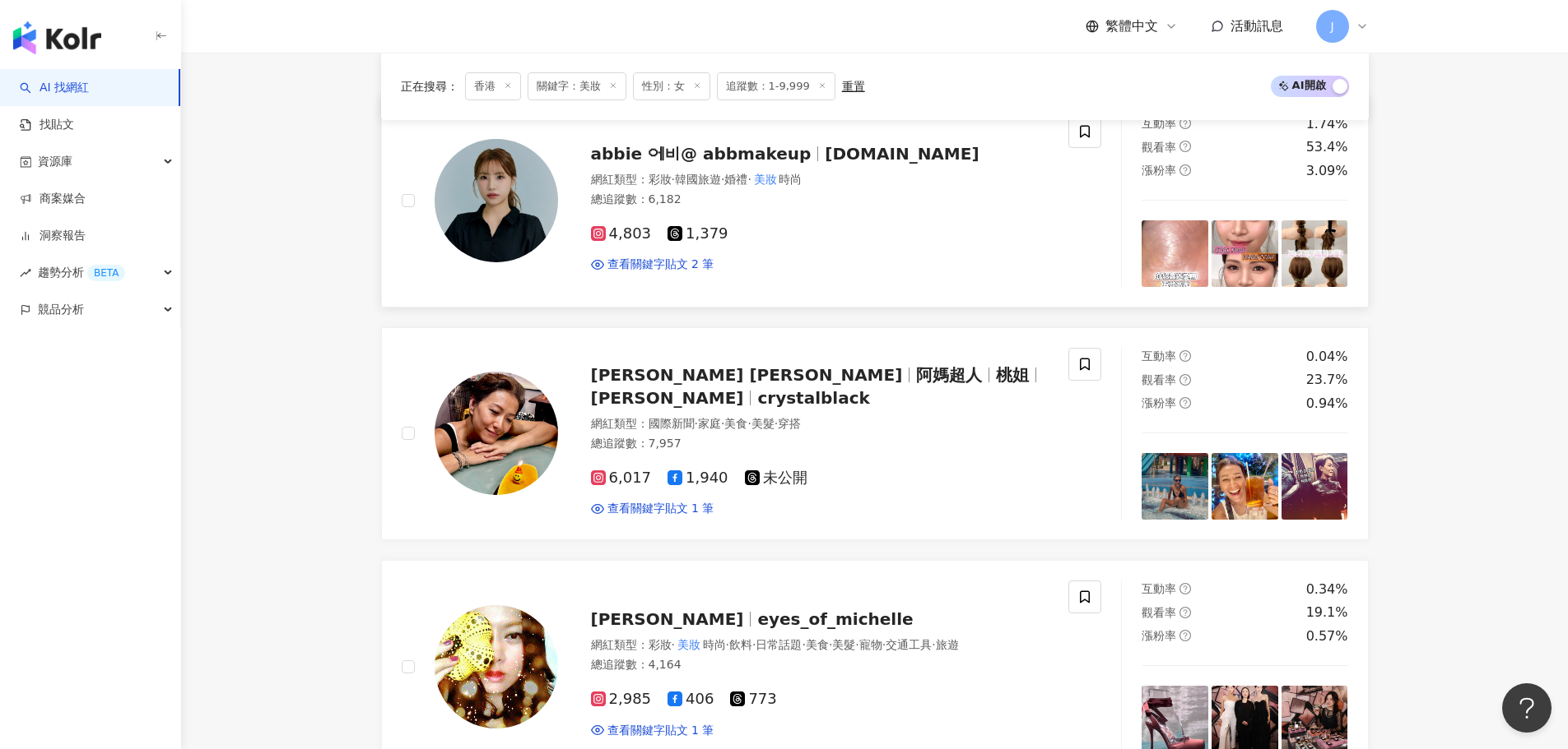
click at [825, 159] on span "abb.makeup" at bounding box center [902, 153] width 154 height 20
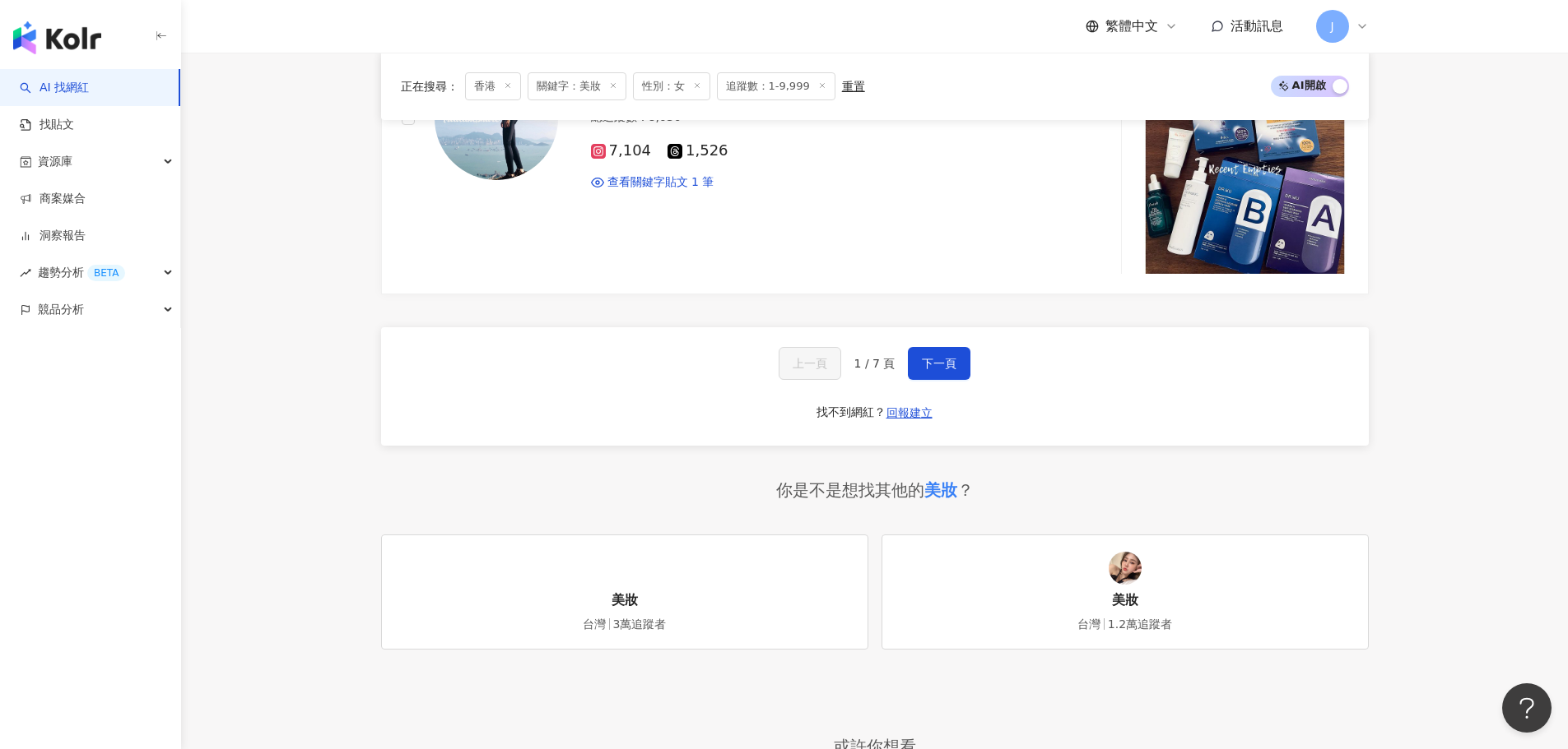
scroll to position [3301, 0]
click at [936, 361] on span "下一頁" at bounding box center [939, 363] width 35 height 13
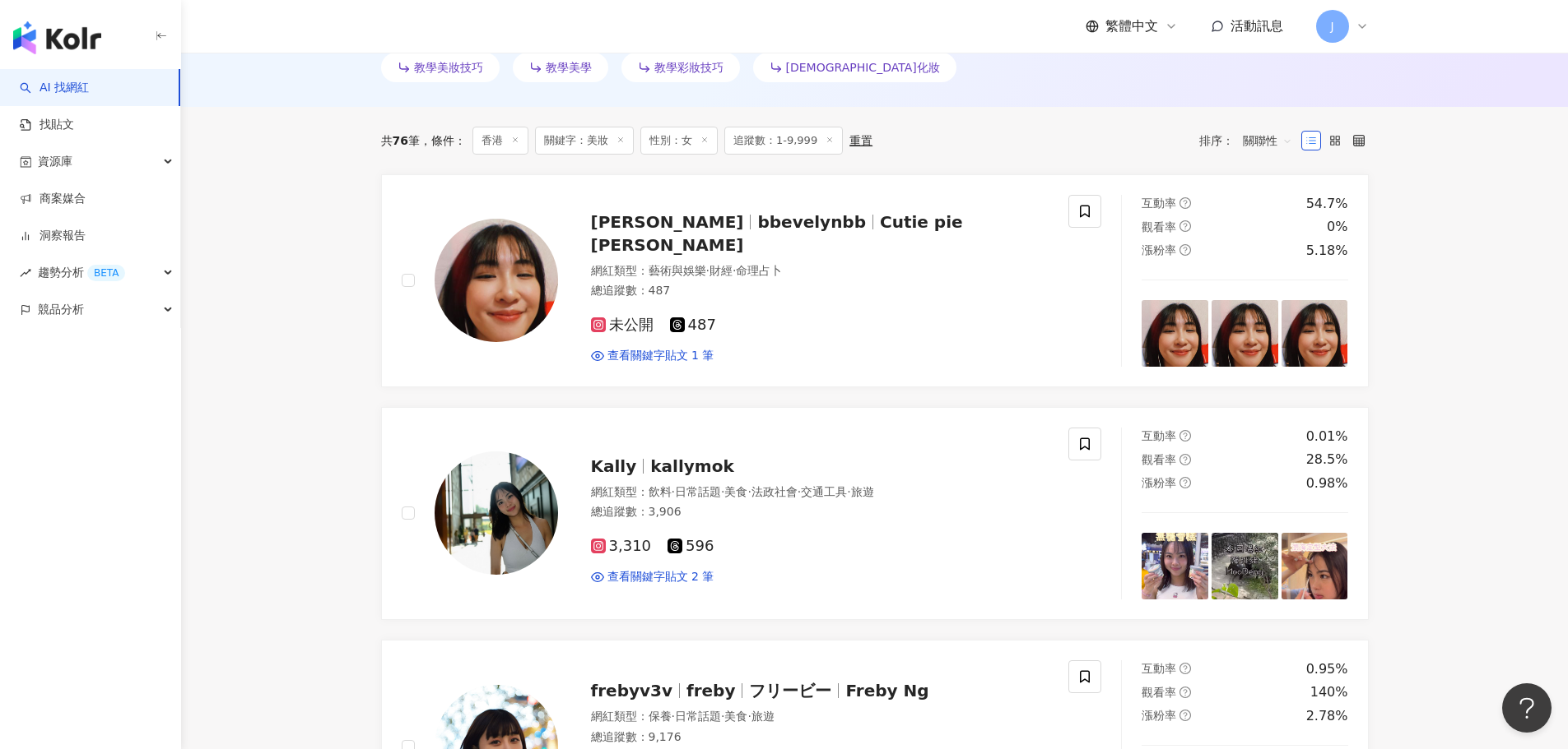
scroll to position [495, 0]
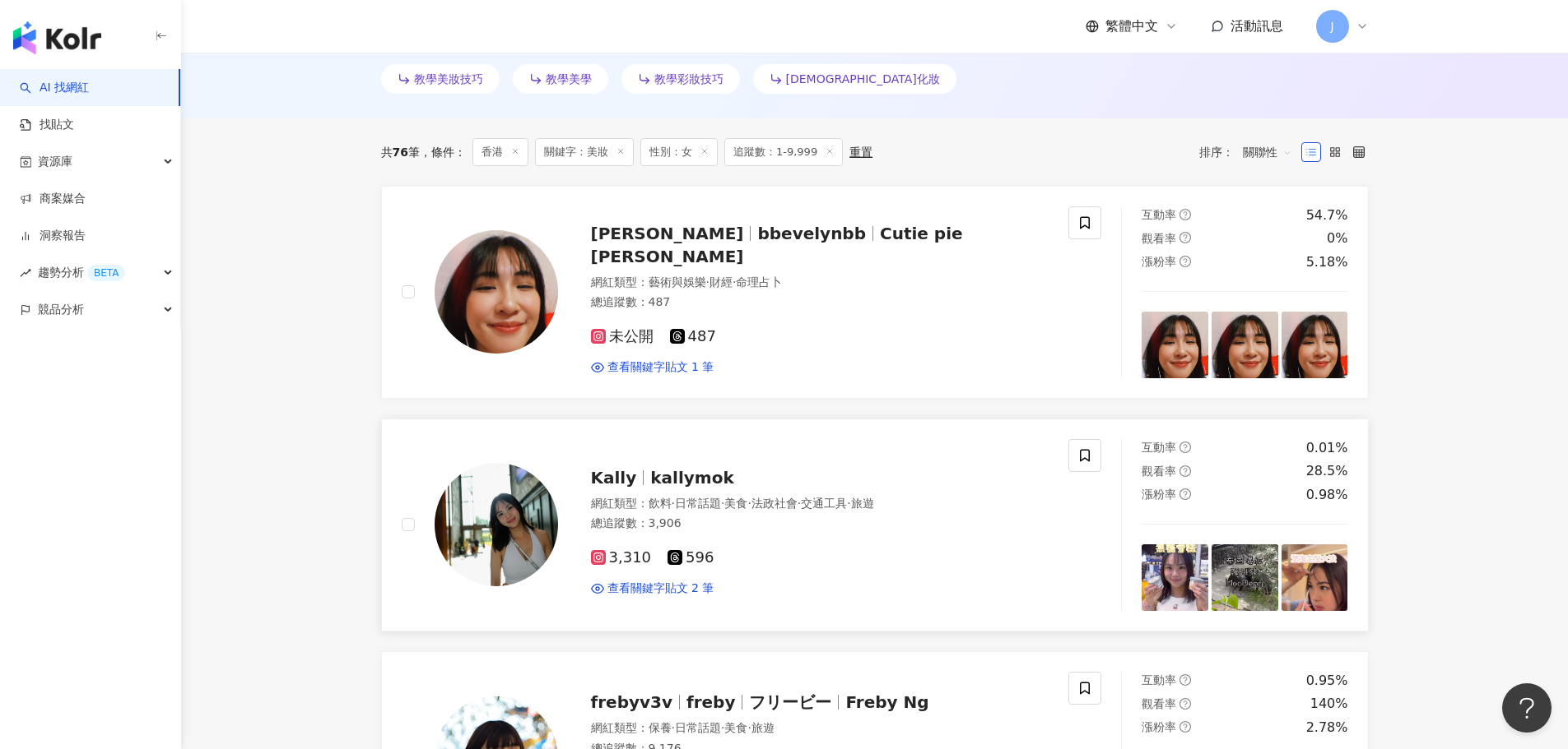
click at [667, 474] on span "kallymok" at bounding box center [692, 478] width 83 height 20
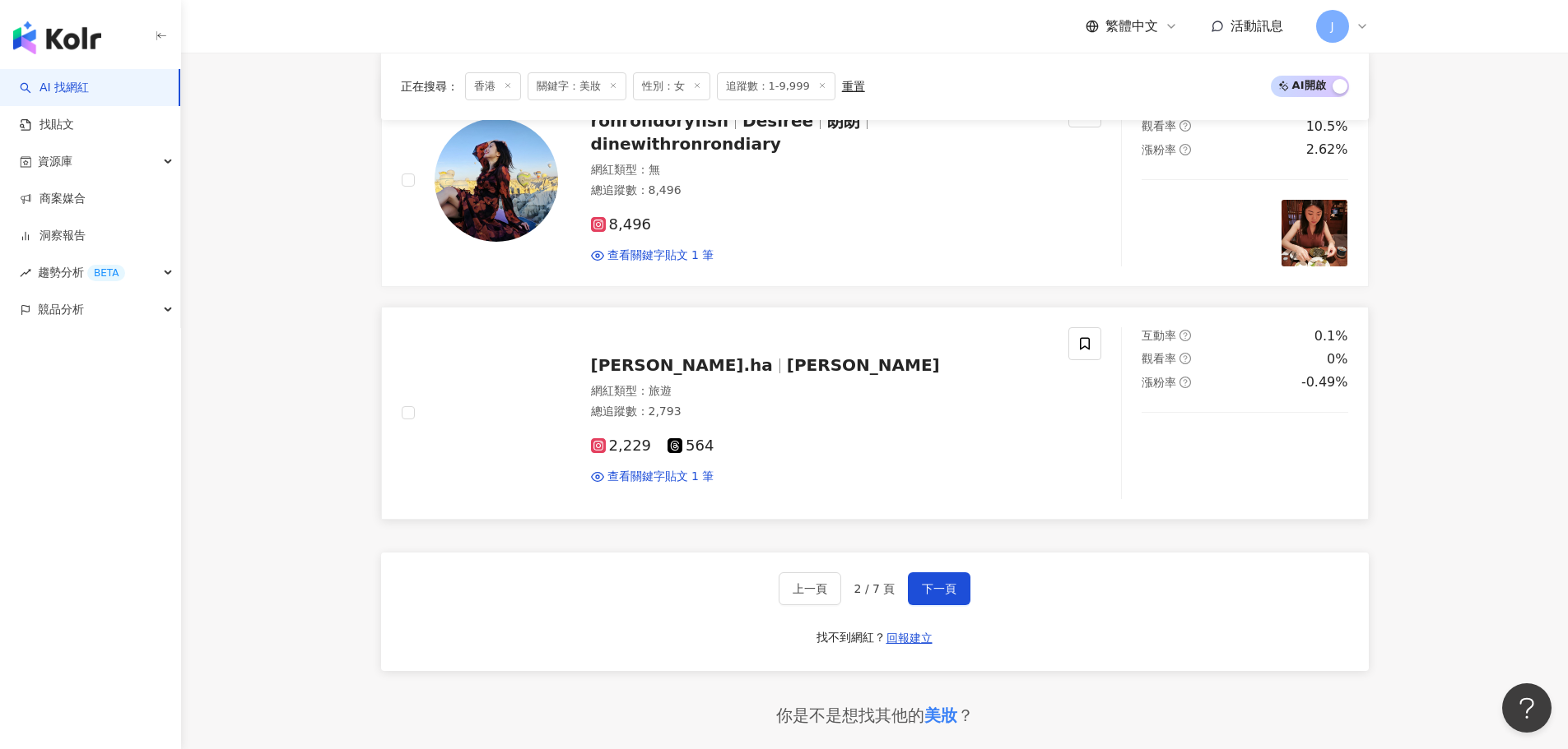
scroll to position [2962, 0]
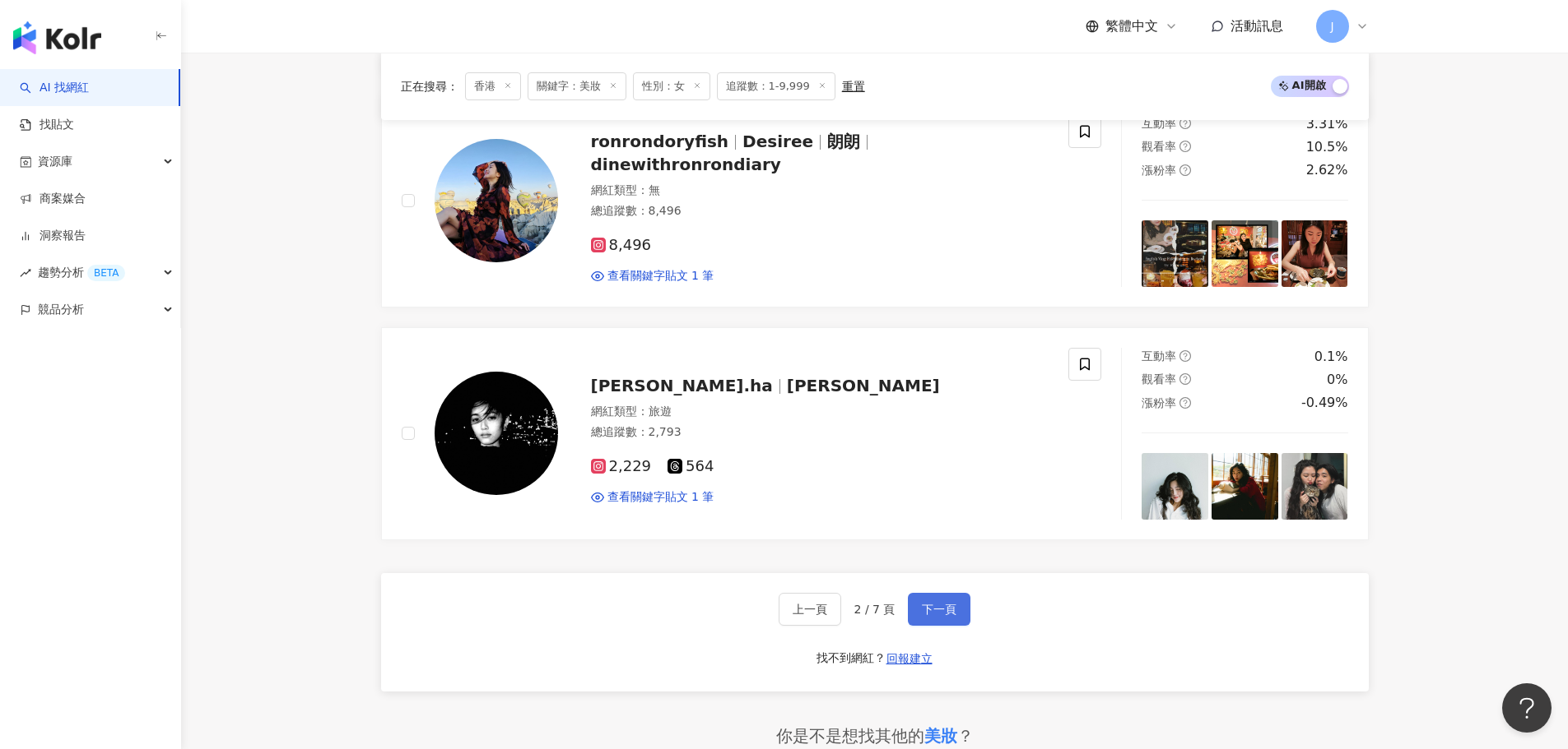
click at [933, 603] on span "下一頁" at bounding box center [939, 610] width 35 height 13
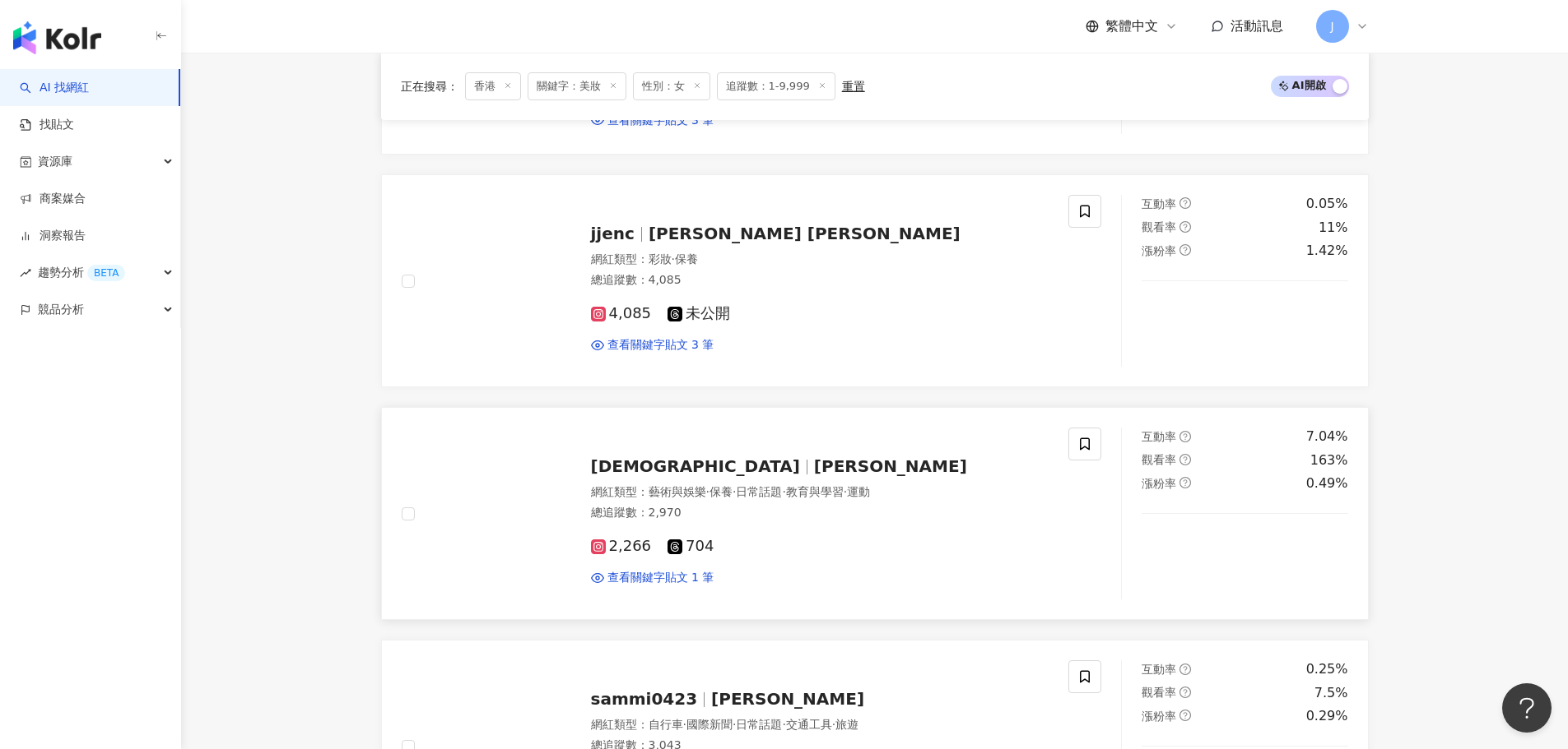
scroll to position [2996, 0]
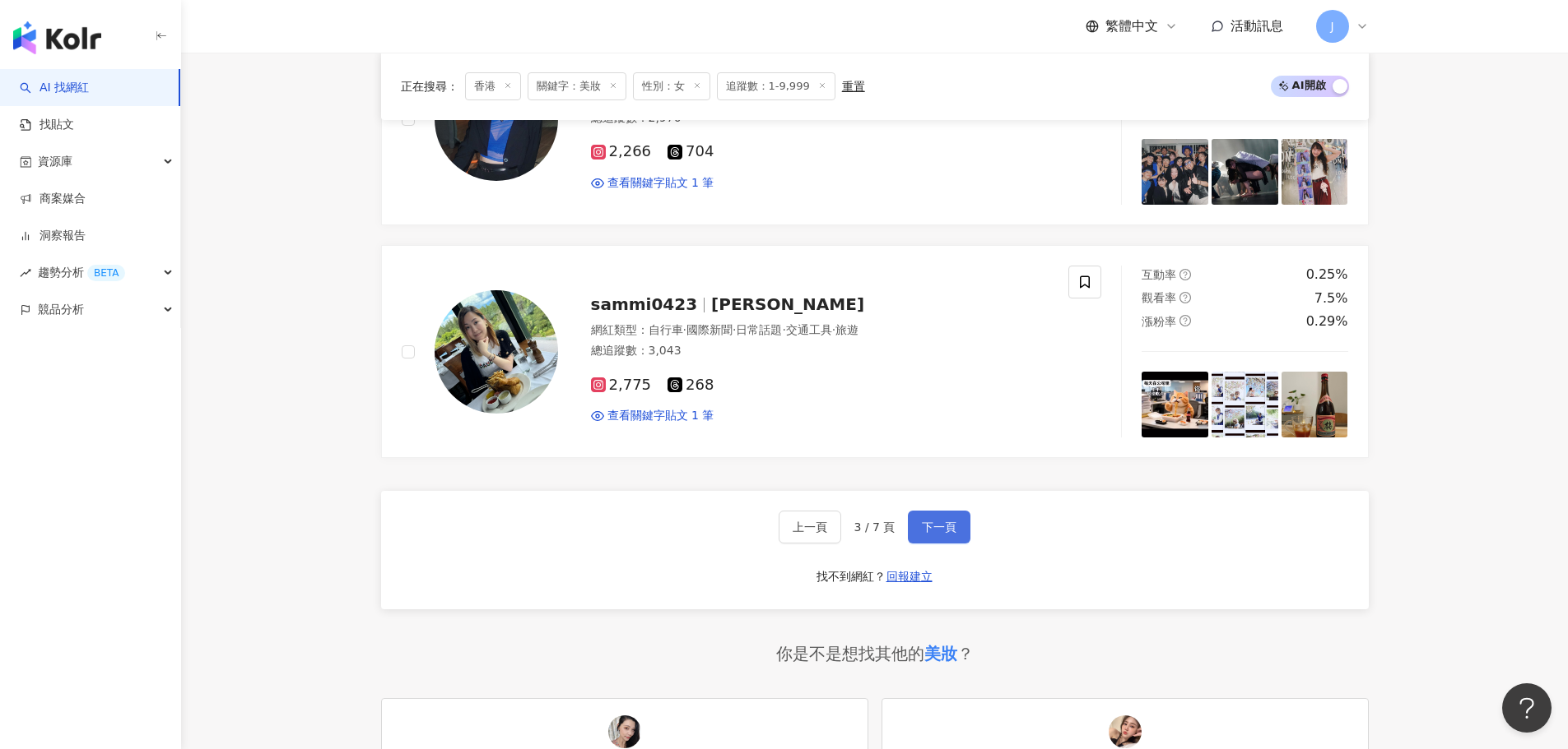
click at [938, 534] on span "下一頁" at bounding box center [939, 527] width 35 height 13
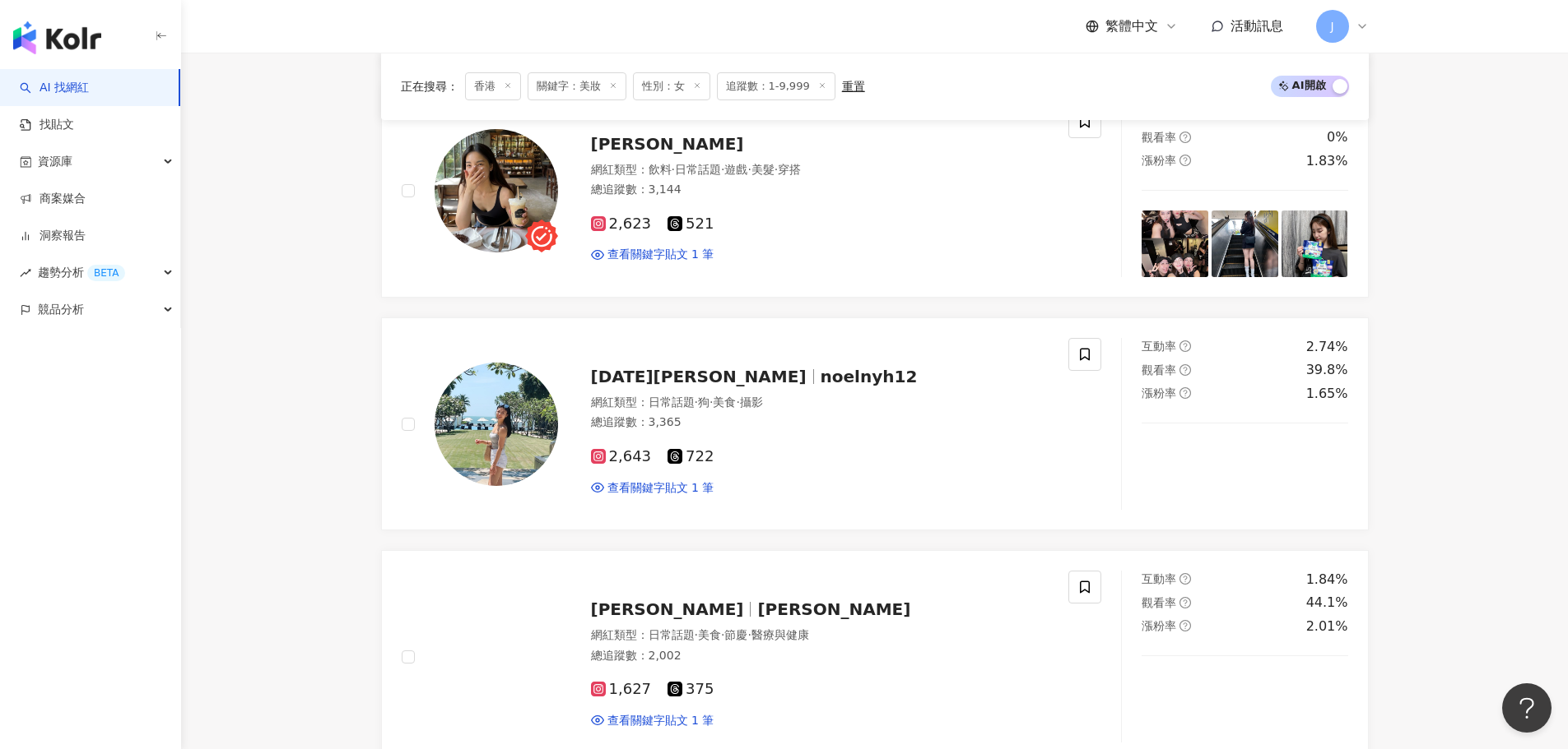
scroll to position [775, 0]
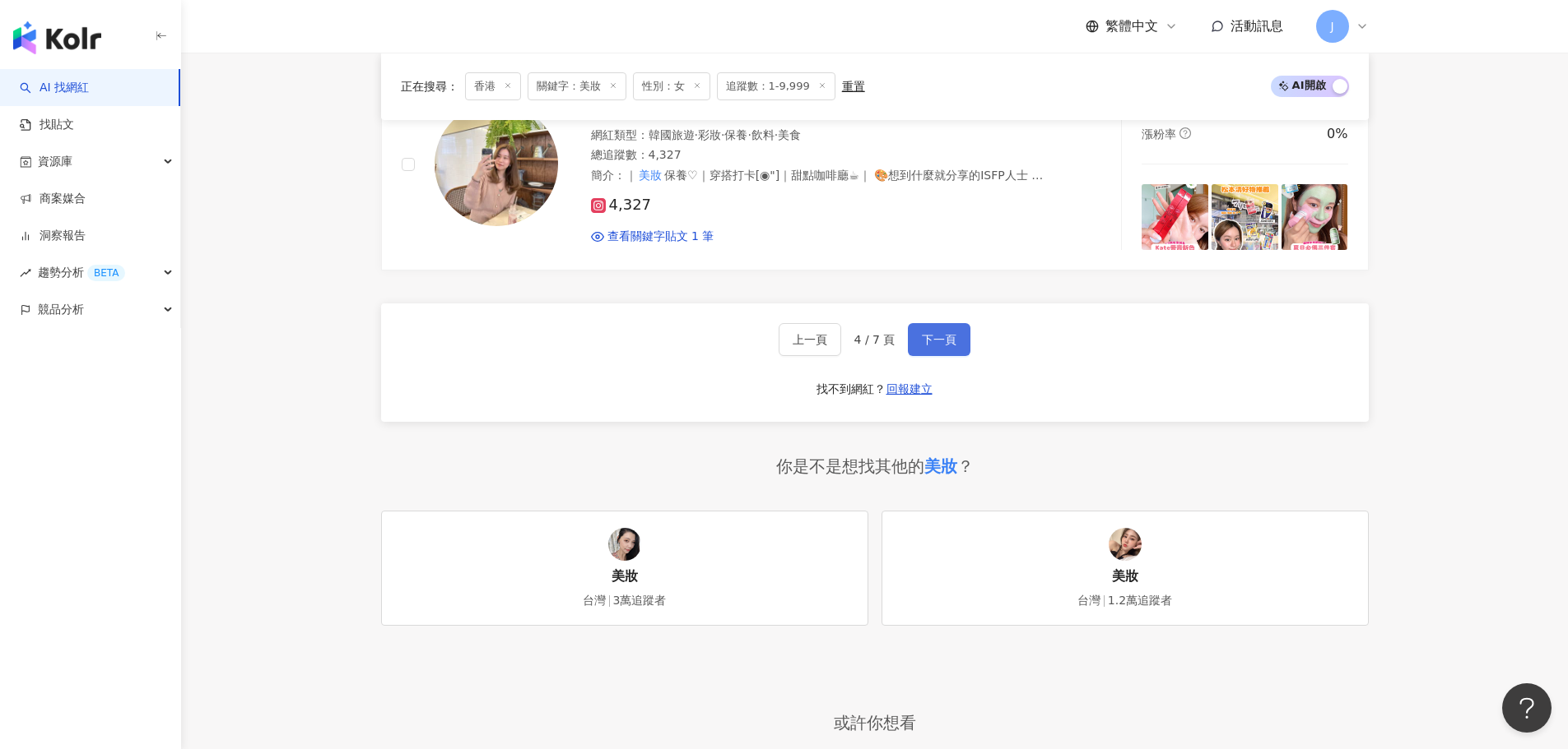
click at [910, 336] on button "下一頁" at bounding box center [938, 339] width 62 height 33
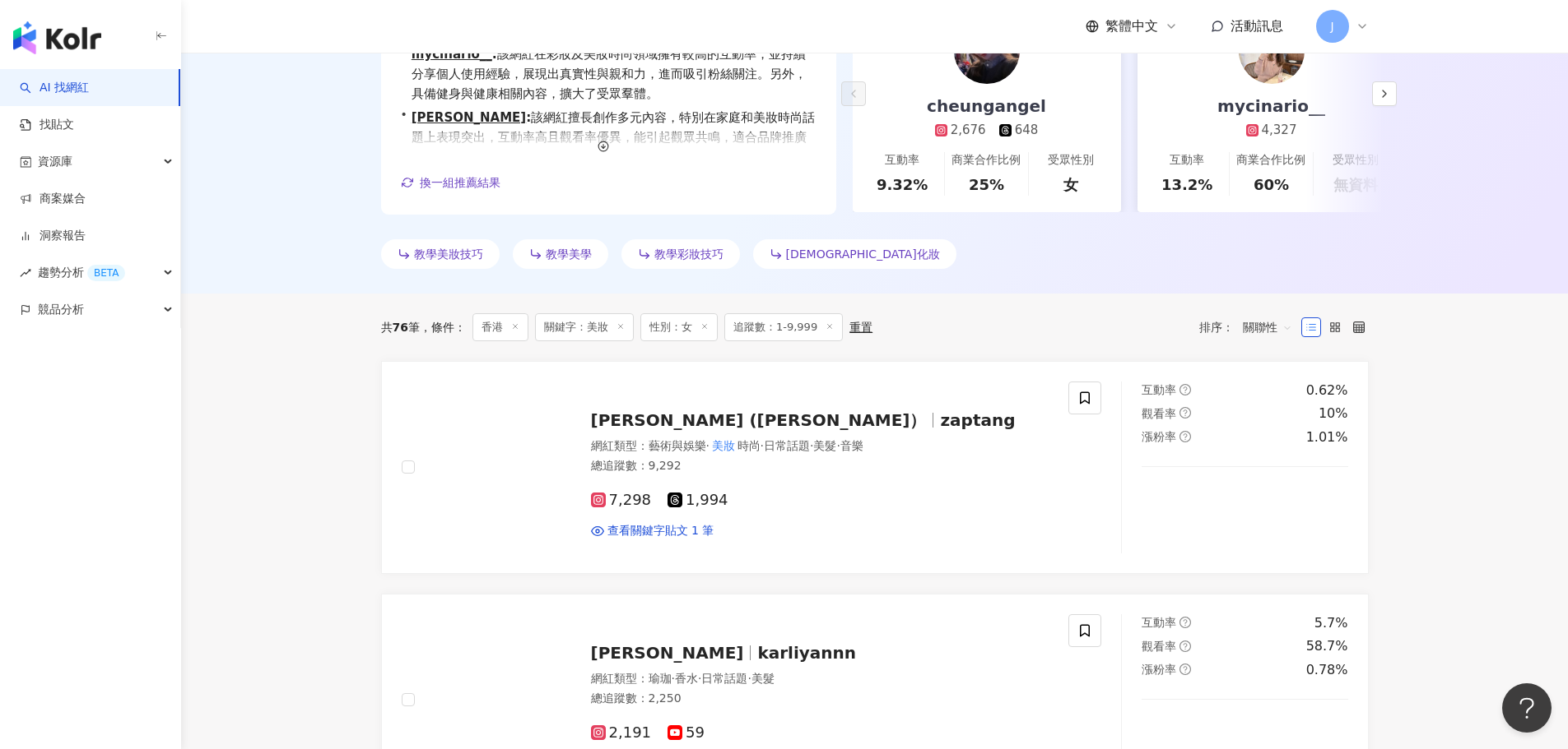
scroll to position [115, 0]
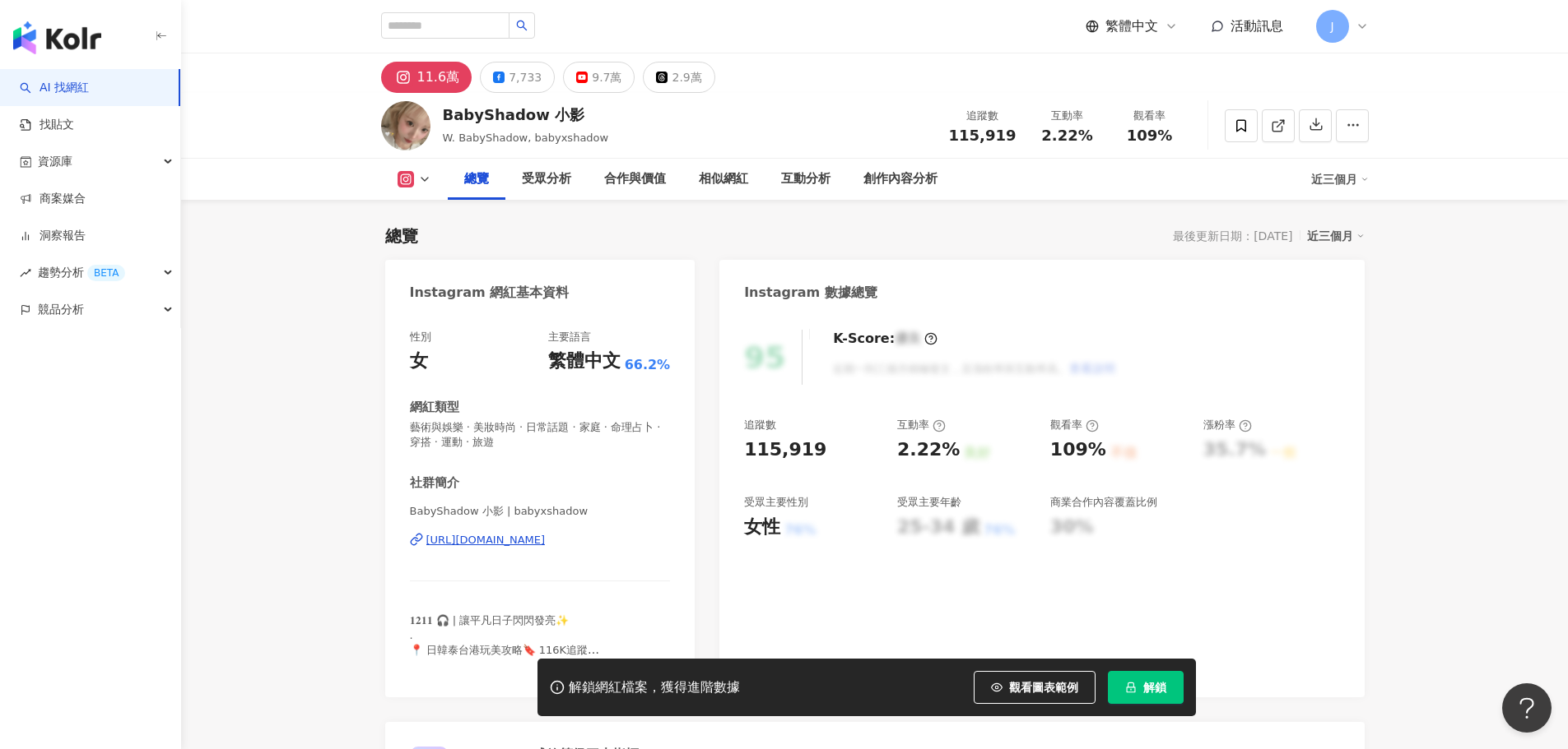
scroll to position [82, 0]
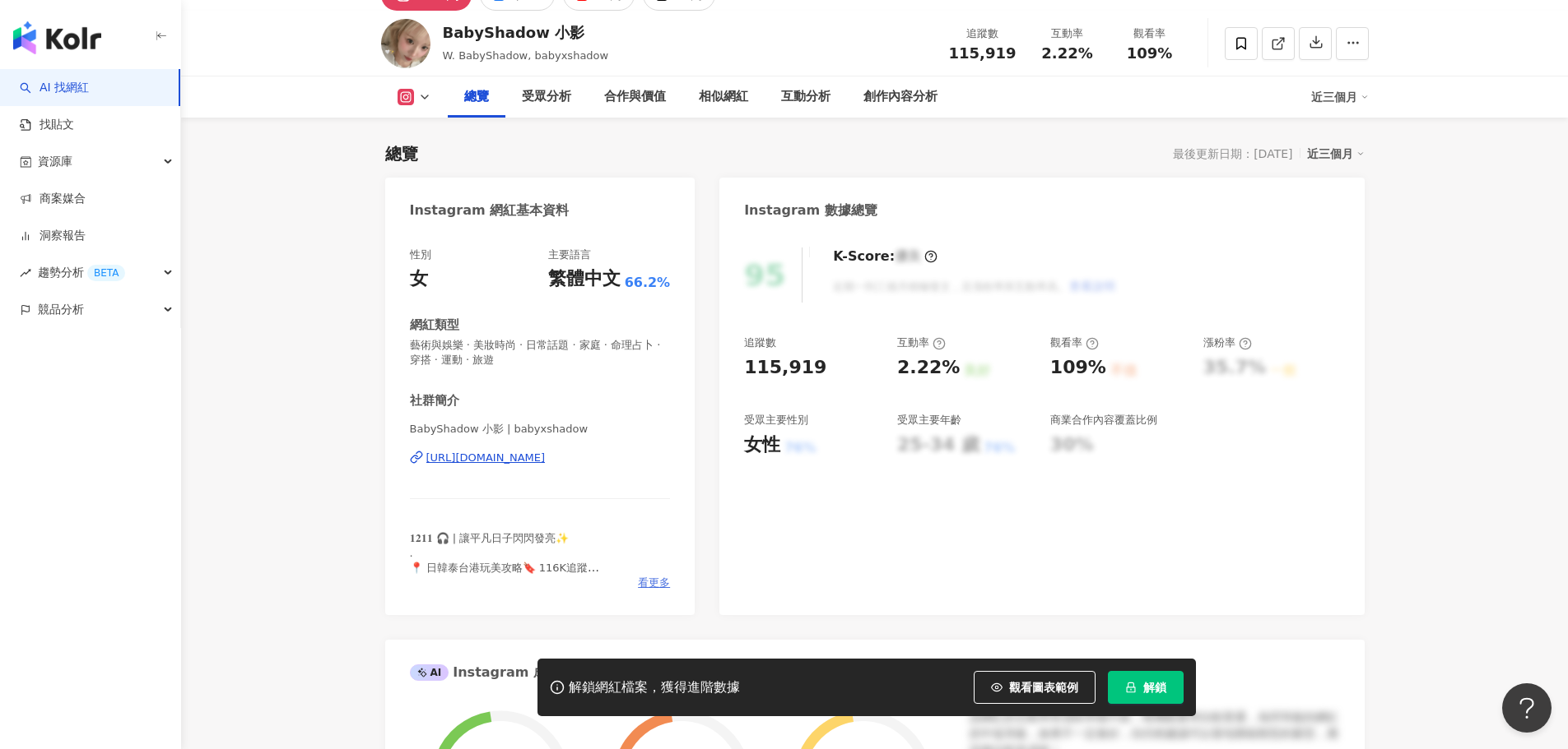
click at [646, 588] on span "看更多" at bounding box center [653, 582] width 32 height 14
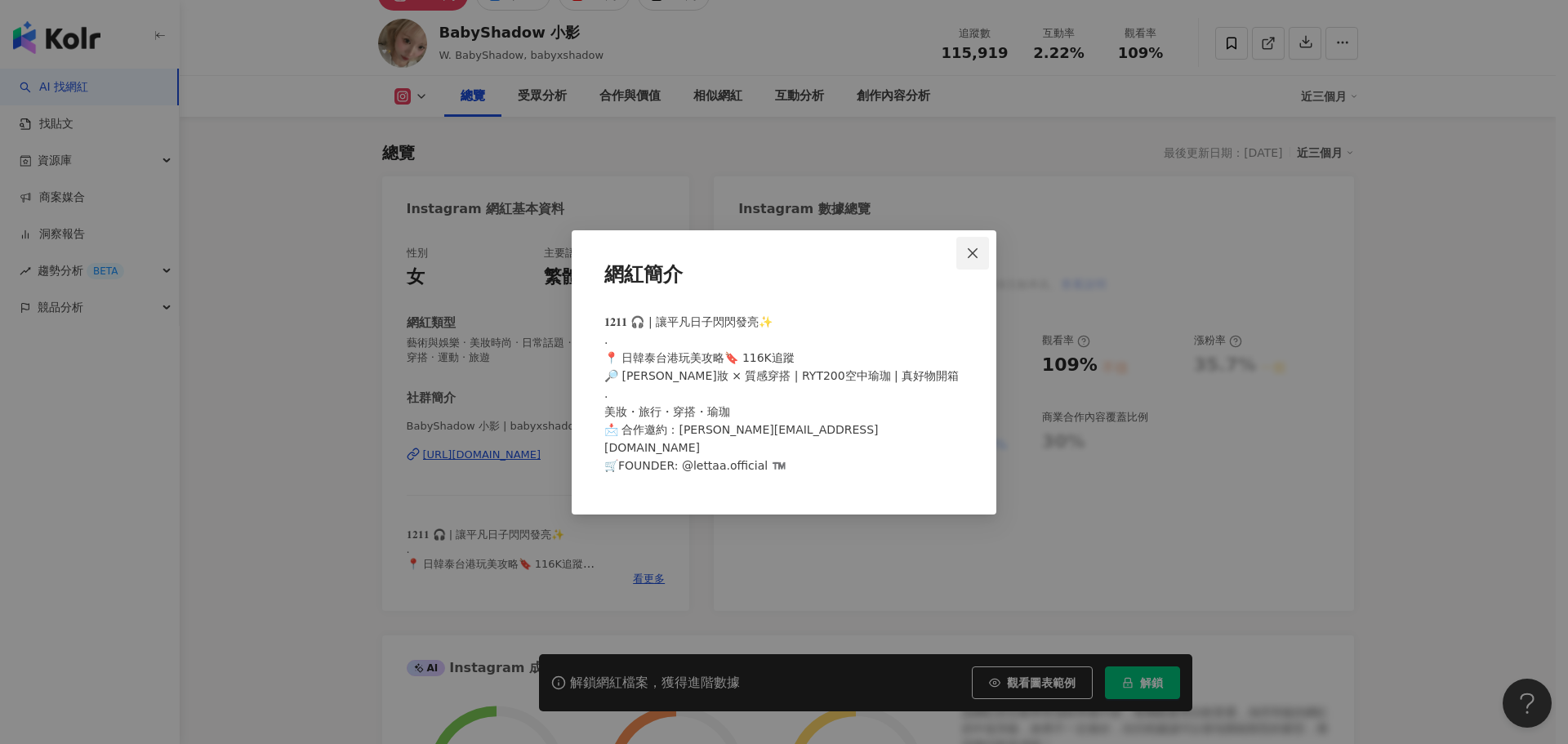
click at [982, 260] on span "Close" at bounding box center [973, 253] width 32 height 13
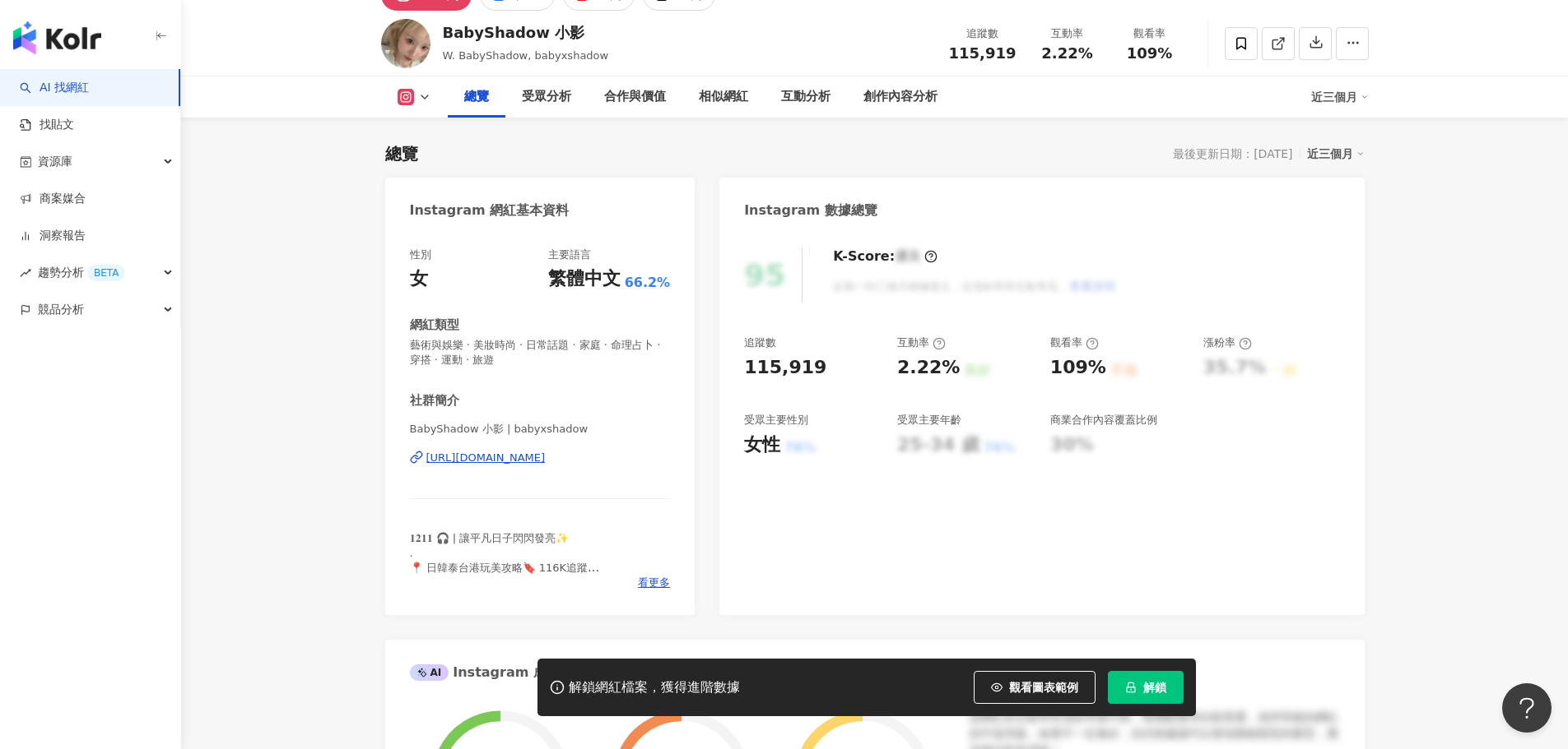
click at [546, 458] on div "https://www.instagram.com/babyxshadow/" at bounding box center [486, 457] width 119 height 14
click at [443, 203] on div "Instagram 網紅基本資料" at bounding box center [489, 210] width 159 height 18
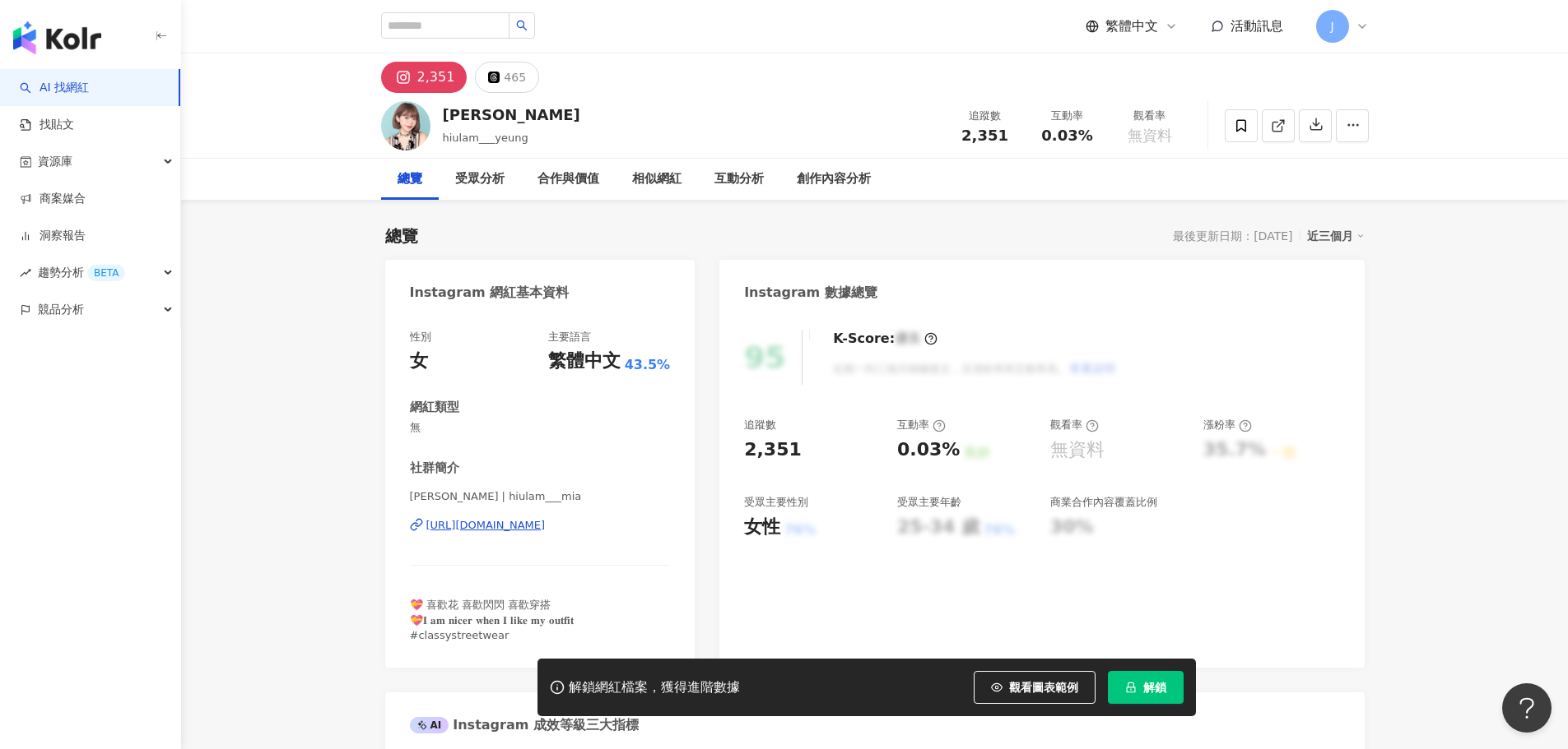
click at [546, 526] on div "https://www.instagram.com/hiulam___mia/" at bounding box center [486, 525] width 119 height 14
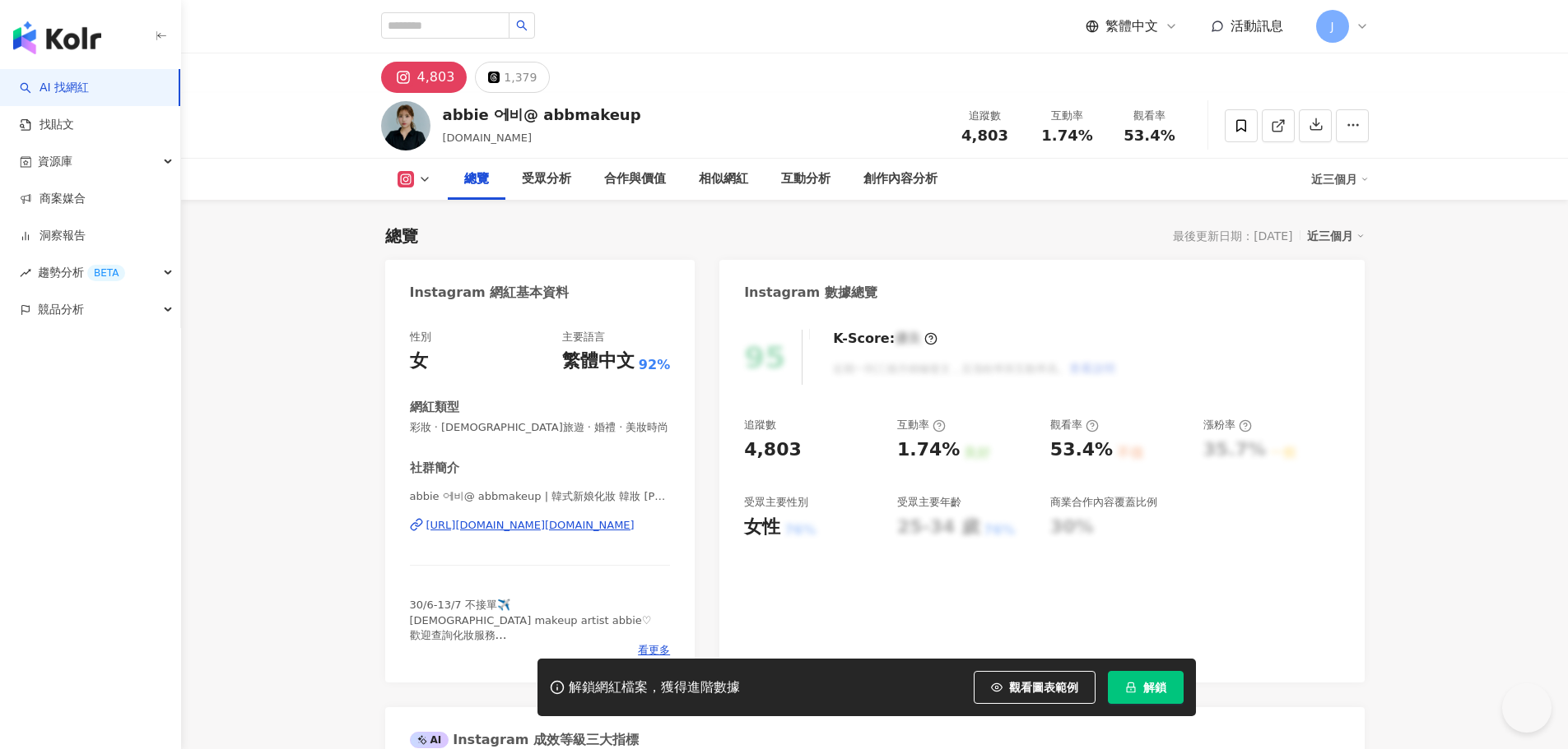
scroll to position [246, 0]
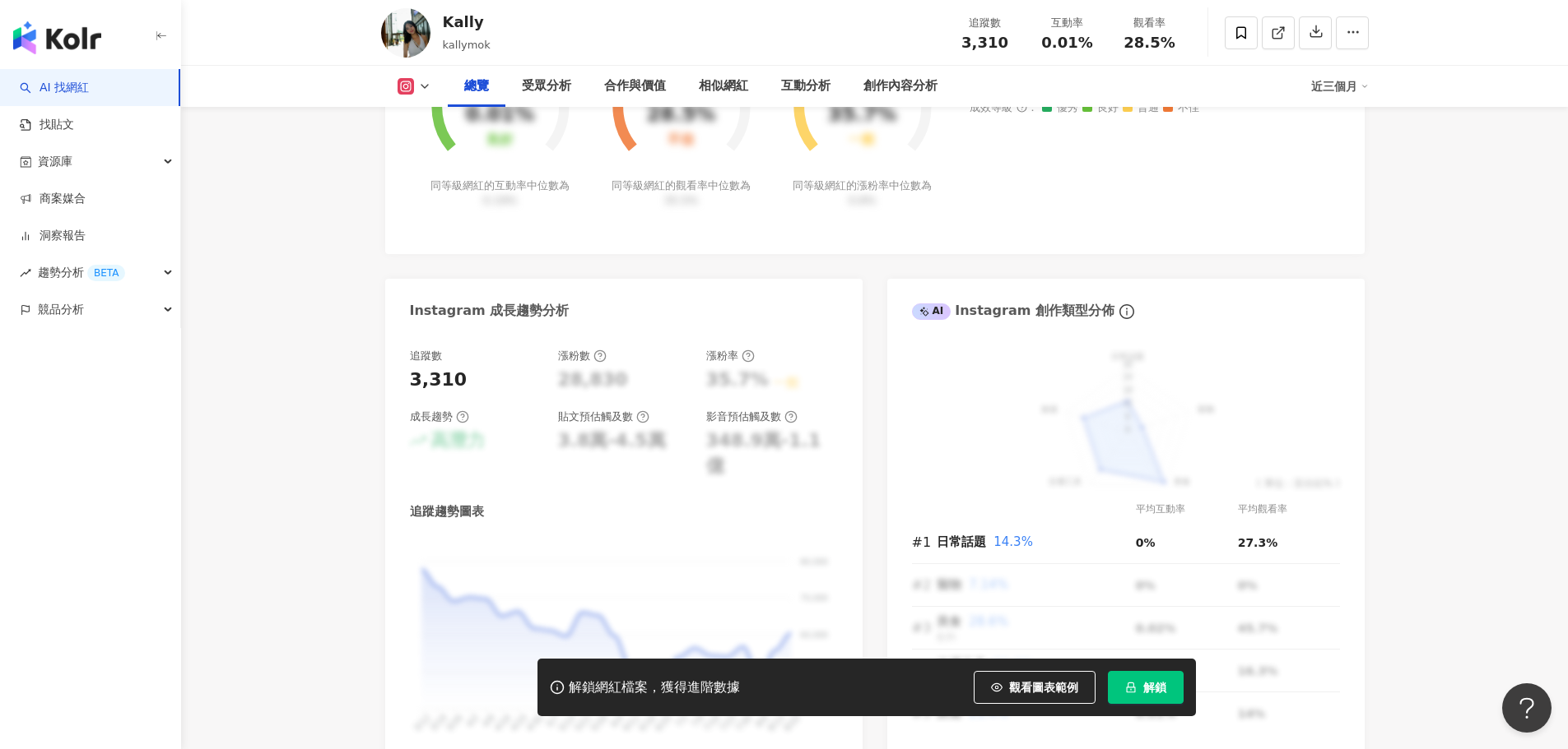
scroll to position [1152, 0]
